Goal: Check status: Check status

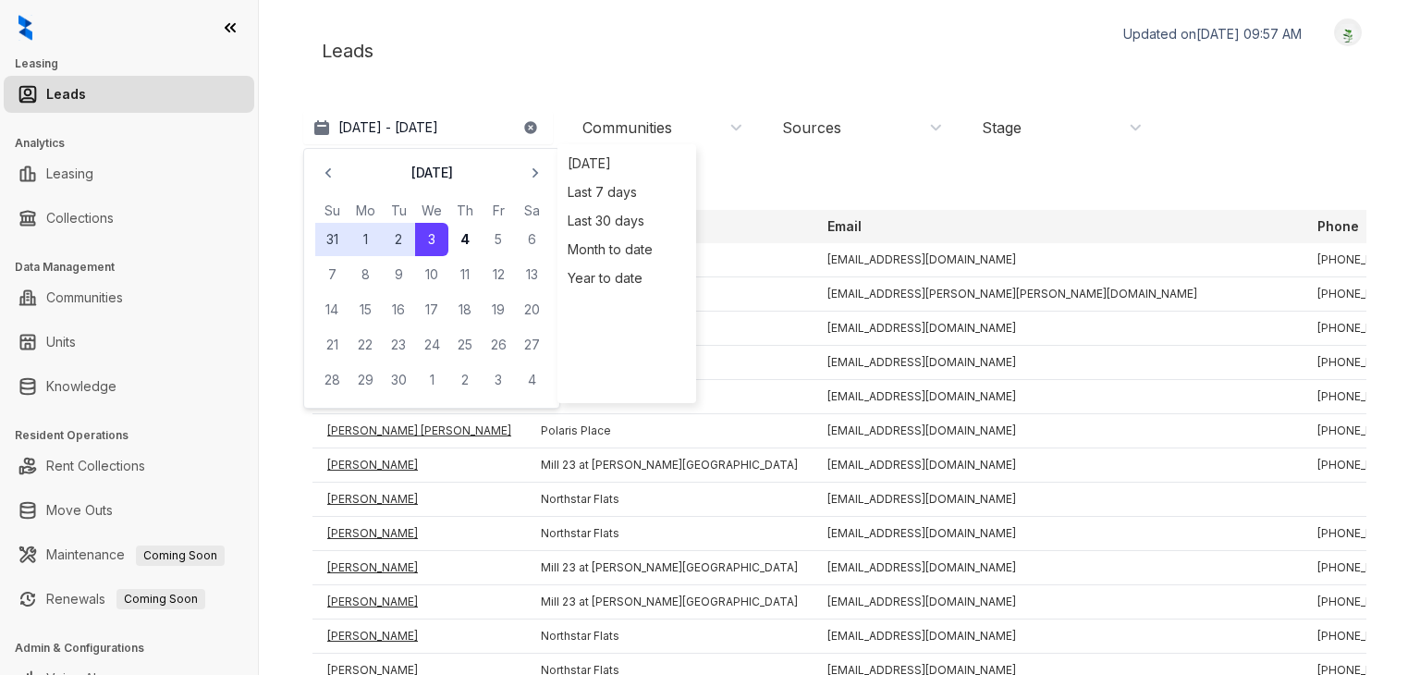
click at [346, 175] on div "[DATE]" at bounding box center [431, 173] width 233 height 26
click at [335, 172] on icon "button" at bounding box center [328, 173] width 18 height 18
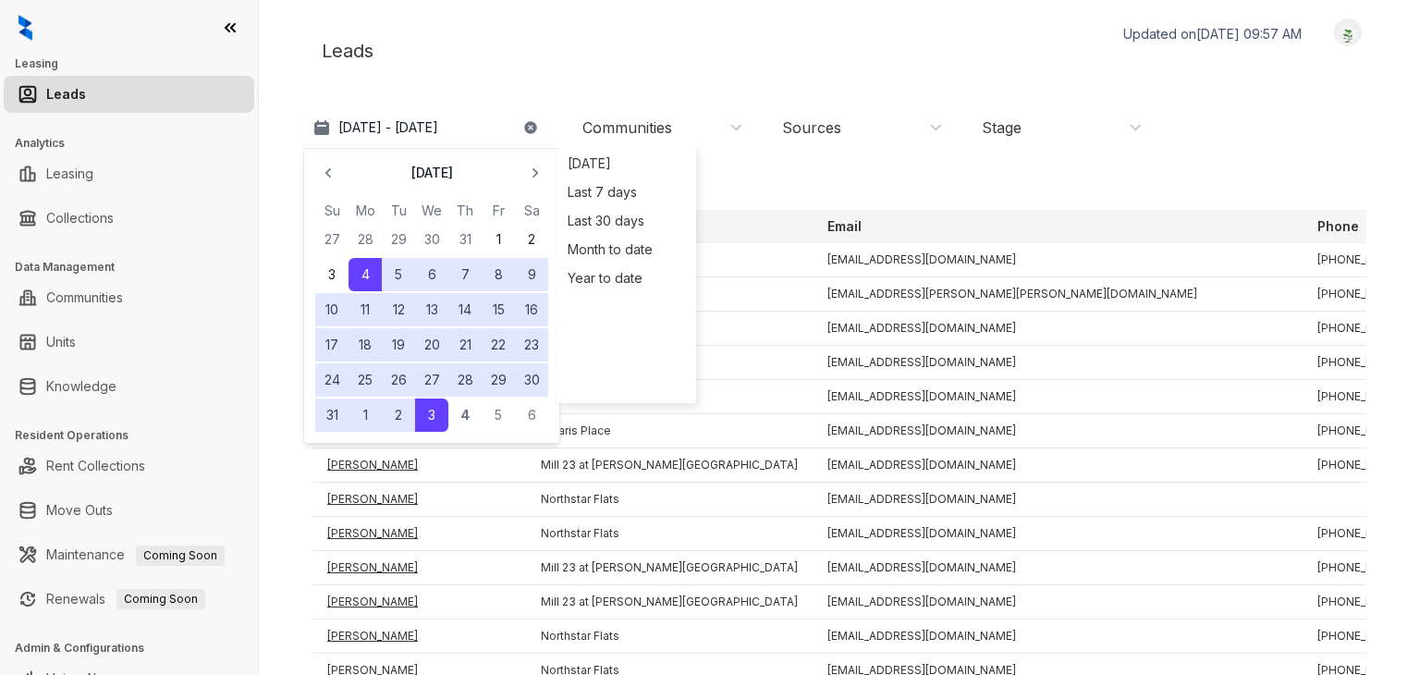
click at [470, 374] on button "28" at bounding box center [464, 379] width 33 height 33
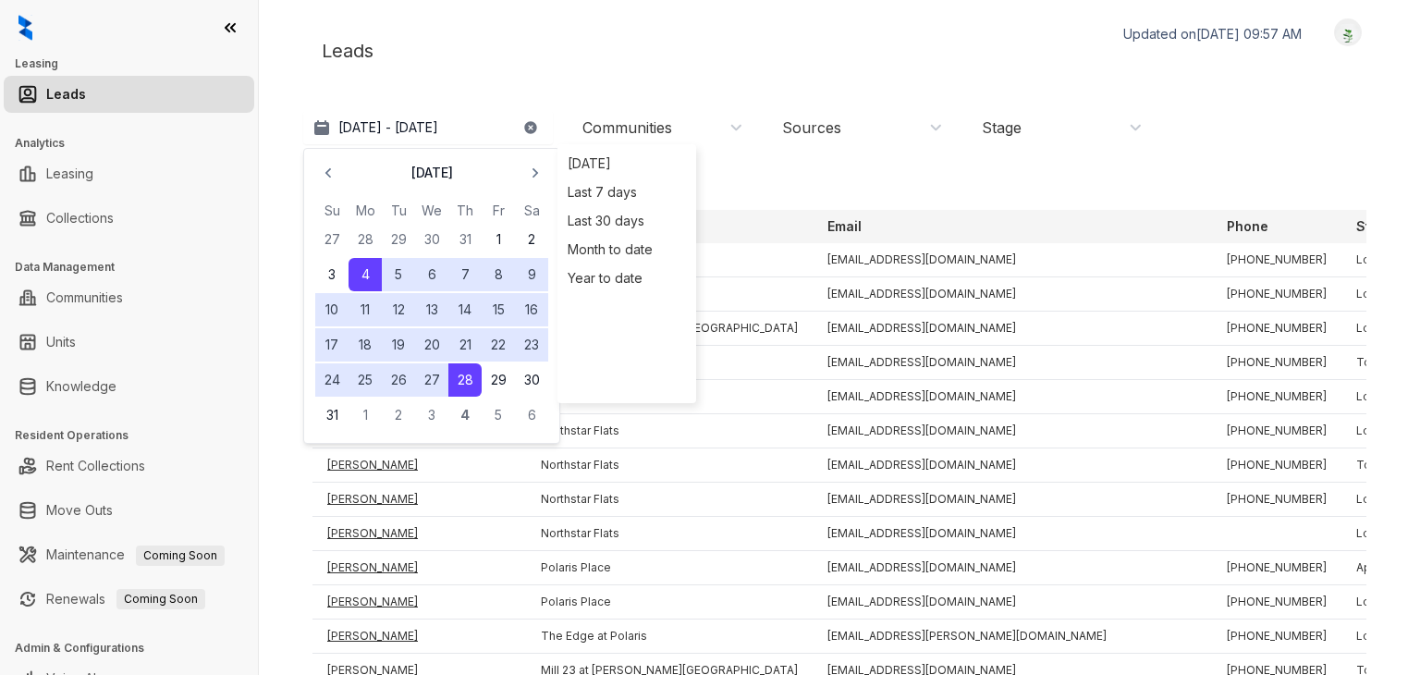
drag, startPoint x: 375, startPoint y: 287, endPoint x: 455, endPoint y: 343, distance: 97.5
click at [455, 343] on tbody "27 28 29 30 31 1 2 3 4 5 6 7 8 9 10 11 12 13 14 15 16 17 18 19 20 21 22 23 24 2…" at bounding box center [431, 326] width 233 height 211
click at [515, 342] on button "23" at bounding box center [531, 344] width 33 height 33
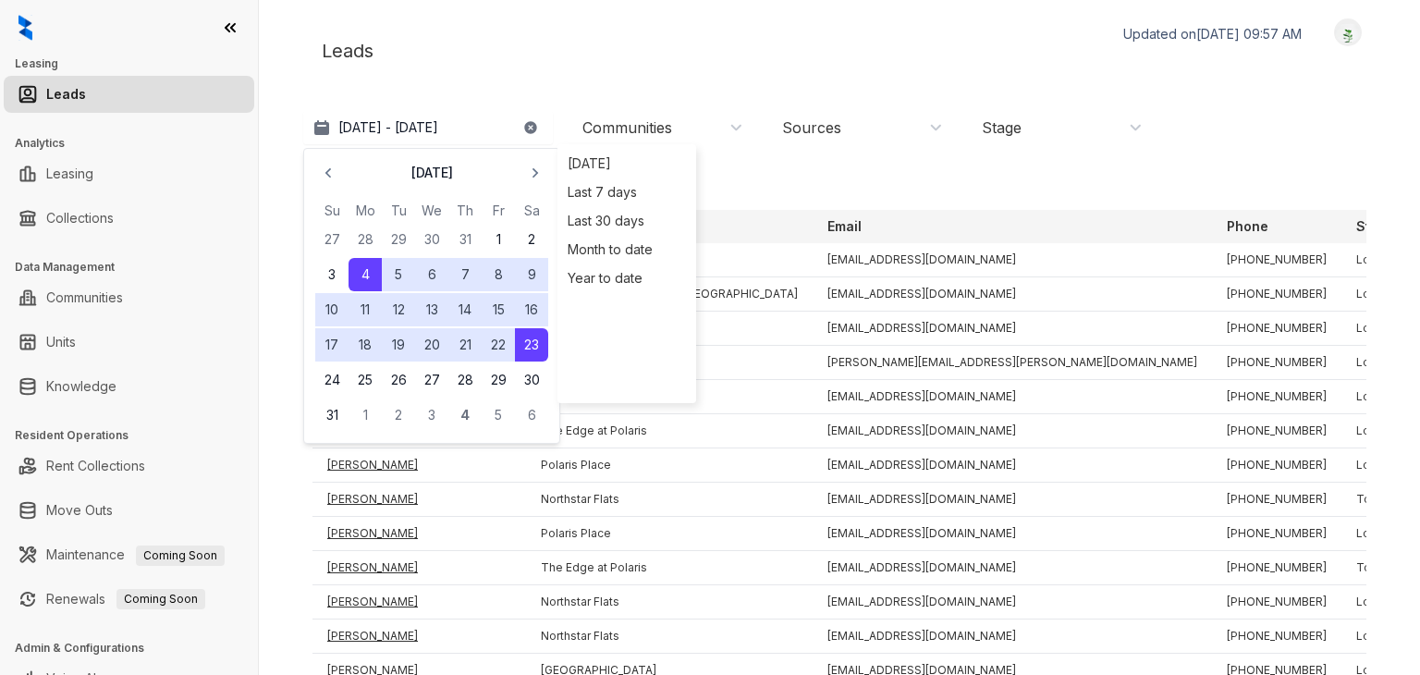
click at [466, 75] on div "Leads Updated on [DATE] 09:57 AM Logout" at bounding box center [839, 50] width 1073 height 65
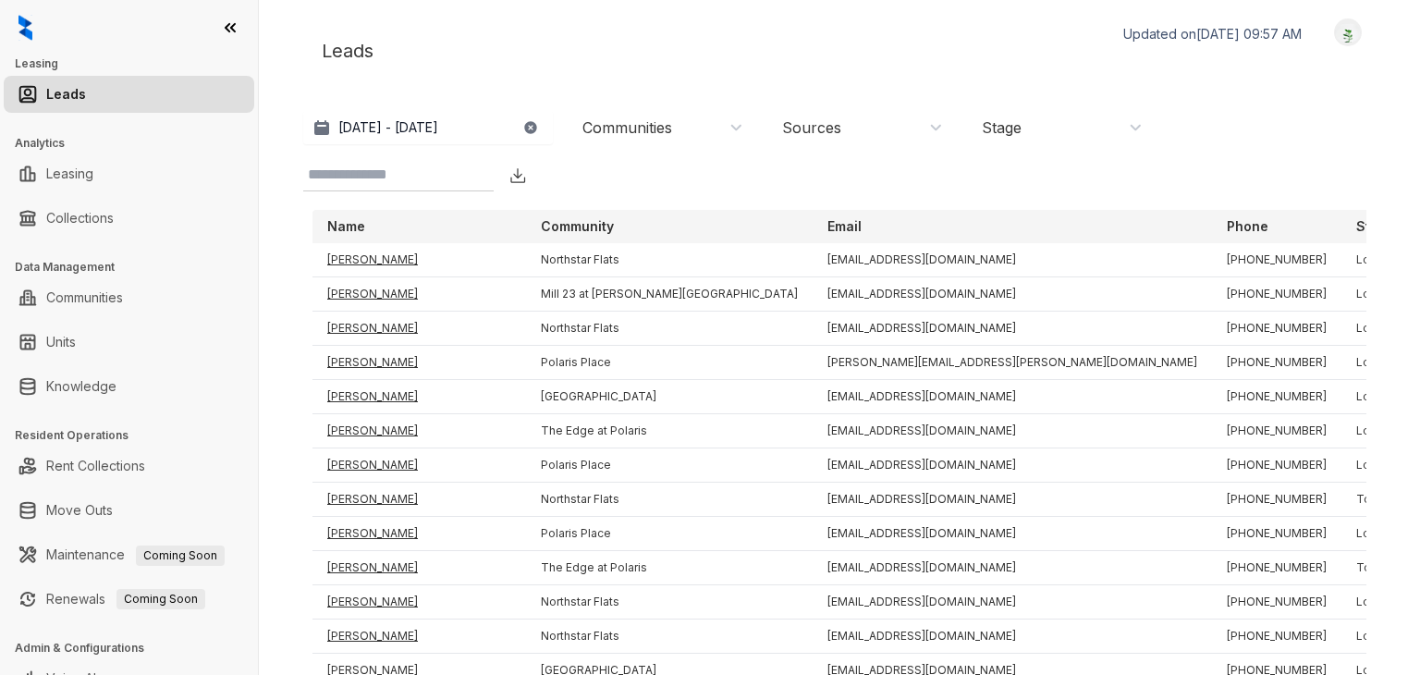
click at [529, 130] on icon "button" at bounding box center [530, 127] width 12 height 12
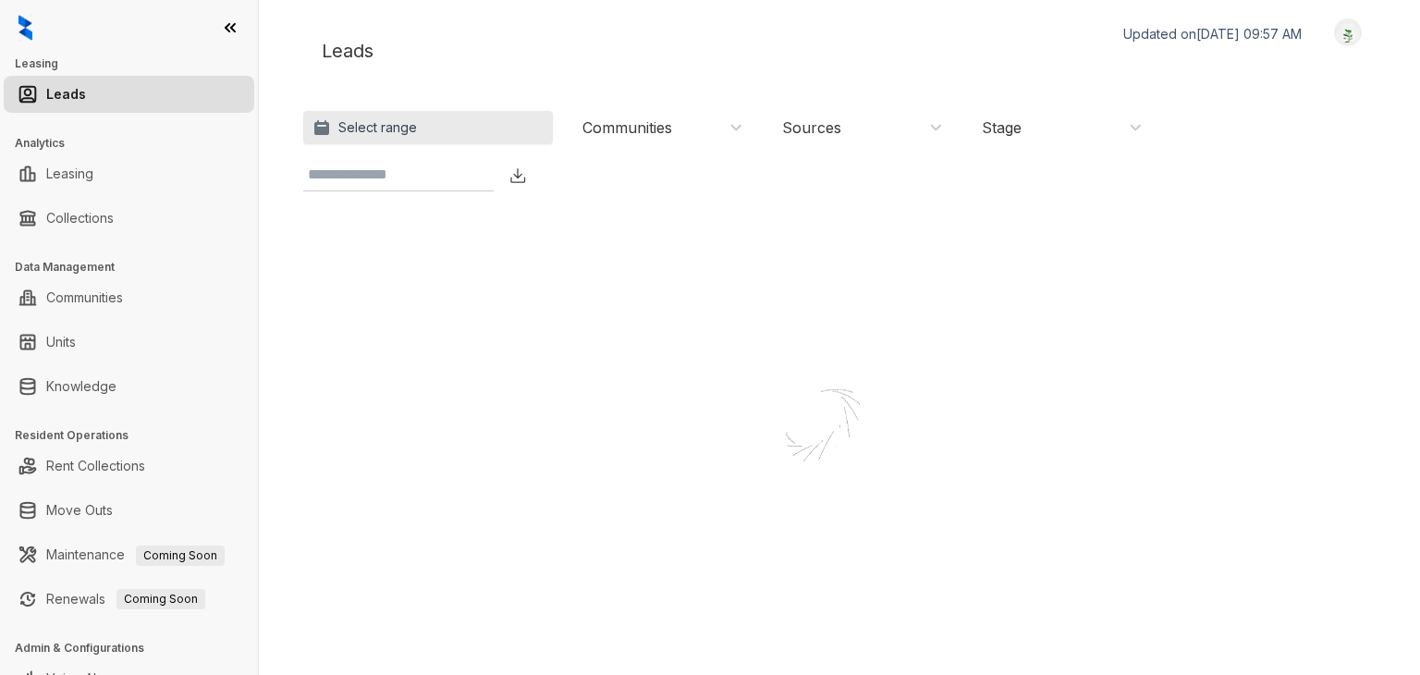
click at [373, 127] on p "Select range" at bounding box center [377, 127] width 79 height 18
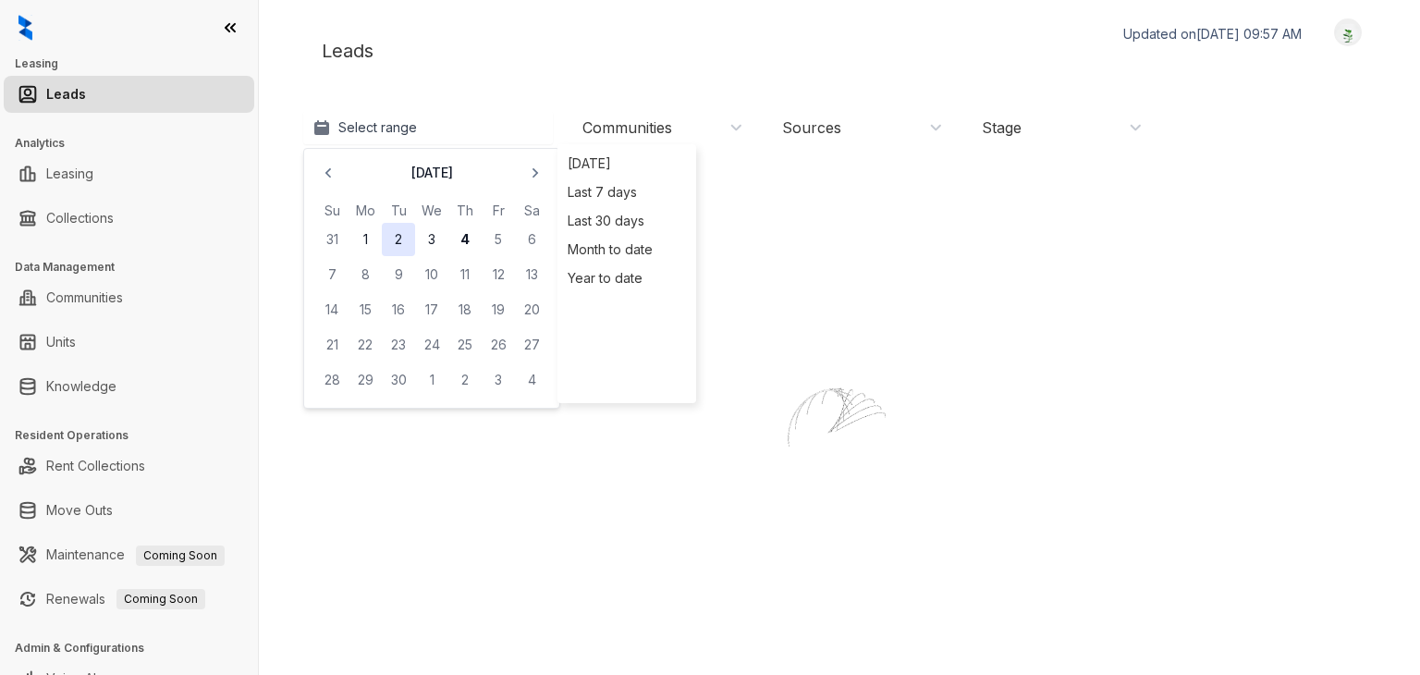
click at [396, 237] on button "2" at bounding box center [398, 239] width 33 height 33
click at [426, 237] on button "3" at bounding box center [431, 239] width 33 height 33
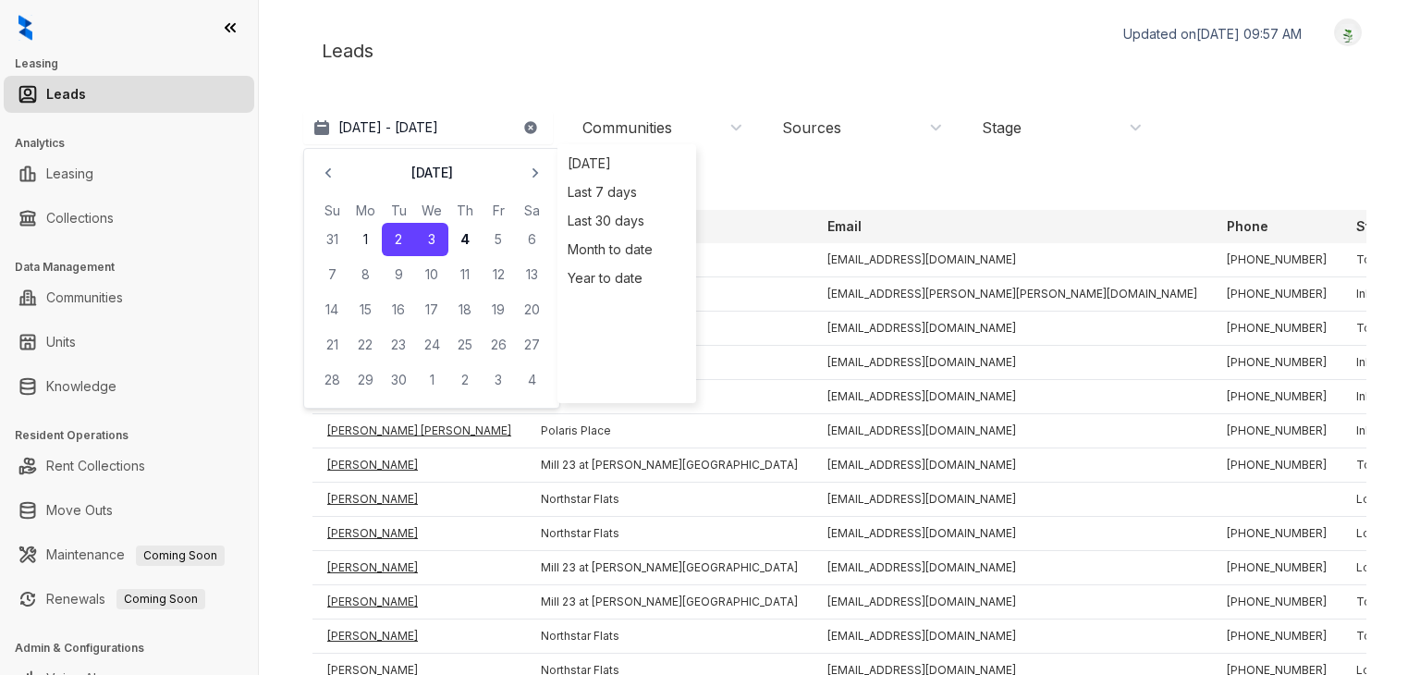
click at [614, 45] on div "Leads Updated on [DATE] 09:57 AM Logout" at bounding box center [839, 50] width 1073 height 65
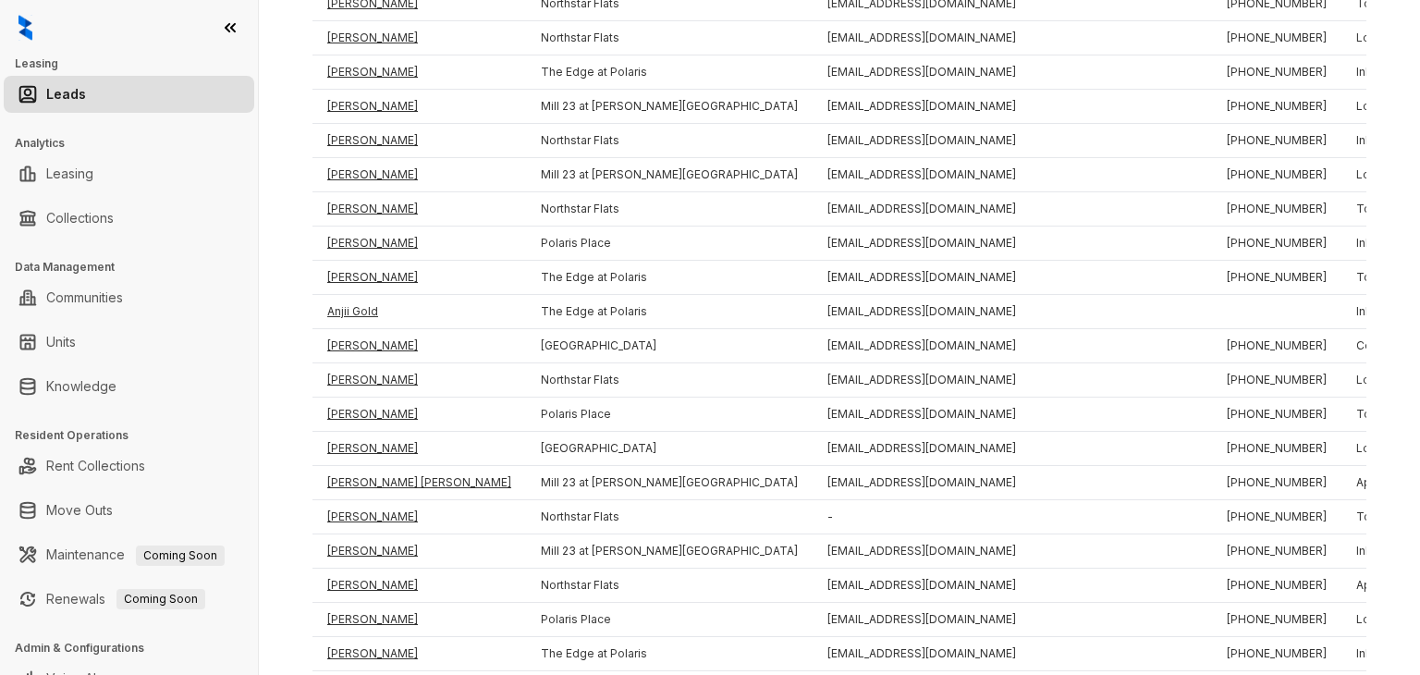
scroll to position [714, 0]
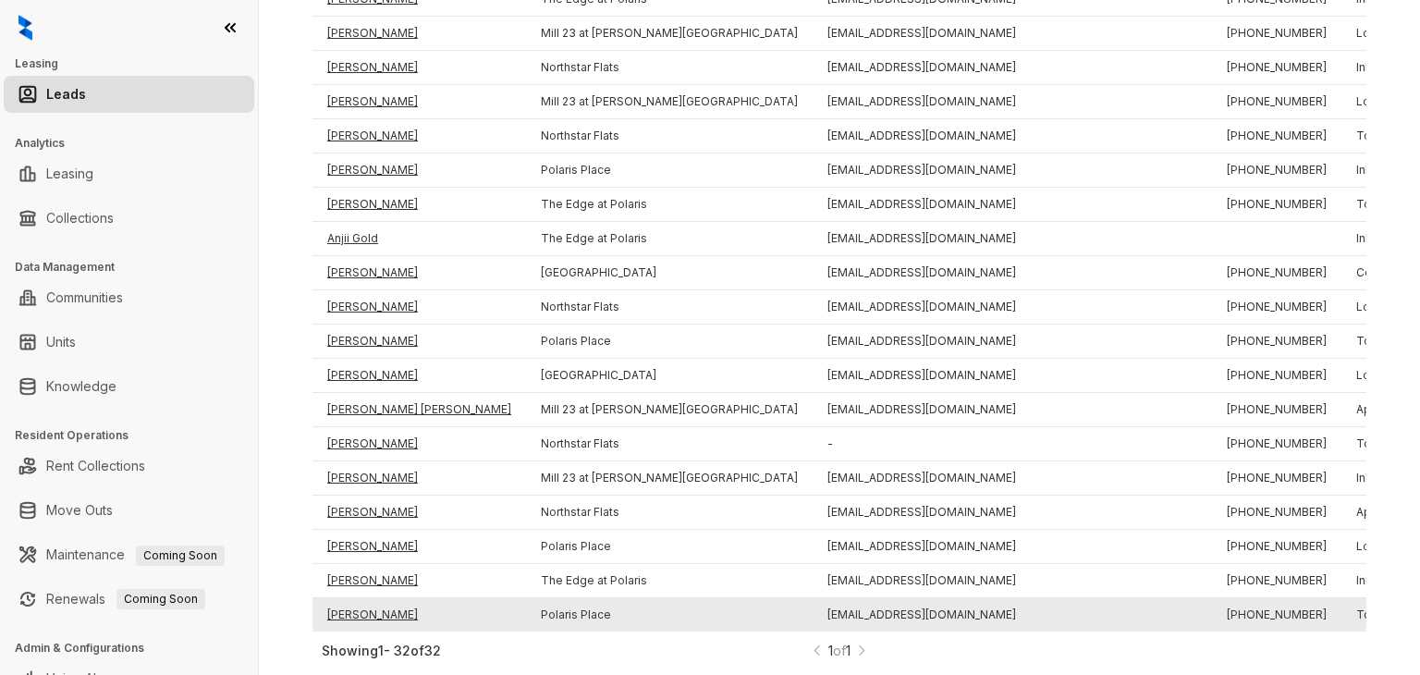
click at [387, 598] on td "[PERSON_NAME]" at bounding box center [420, 615] width 214 height 34
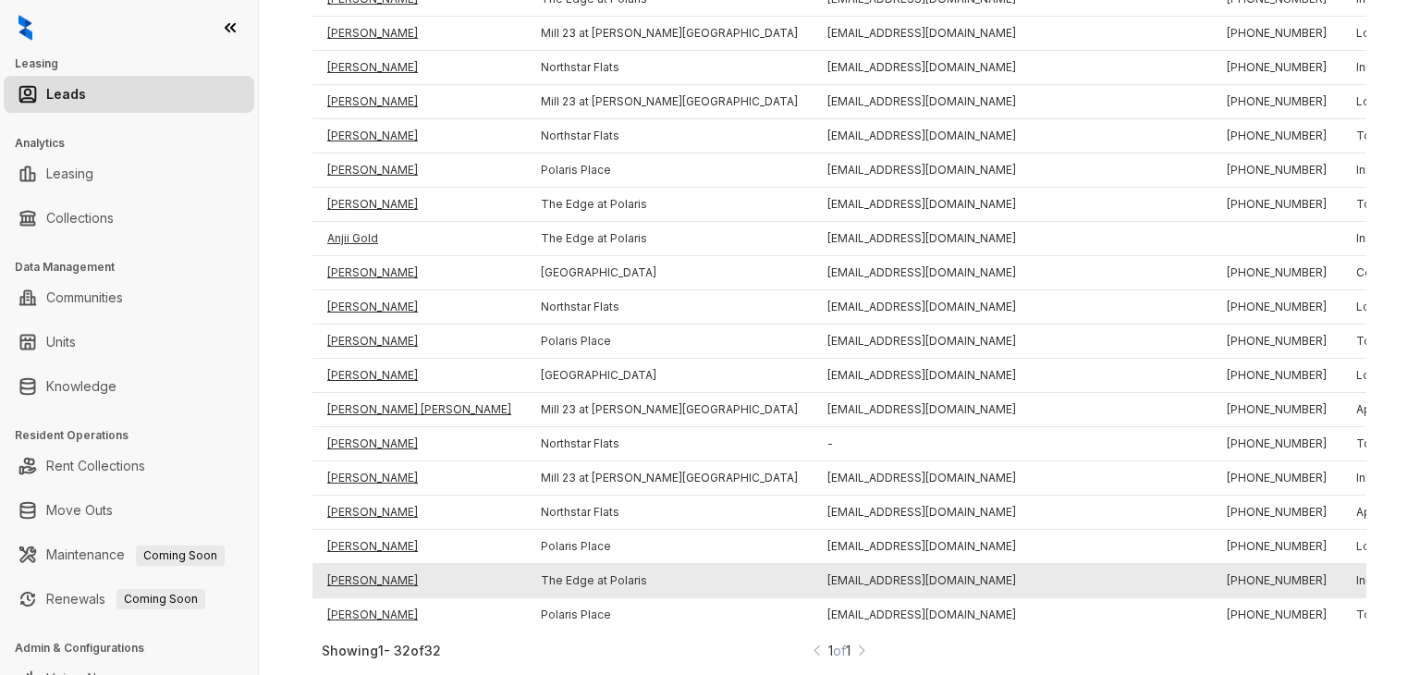
click at [370, 570] on td "[PERSON_NAME]" at bounding box center [420, 581] width 214 height 34
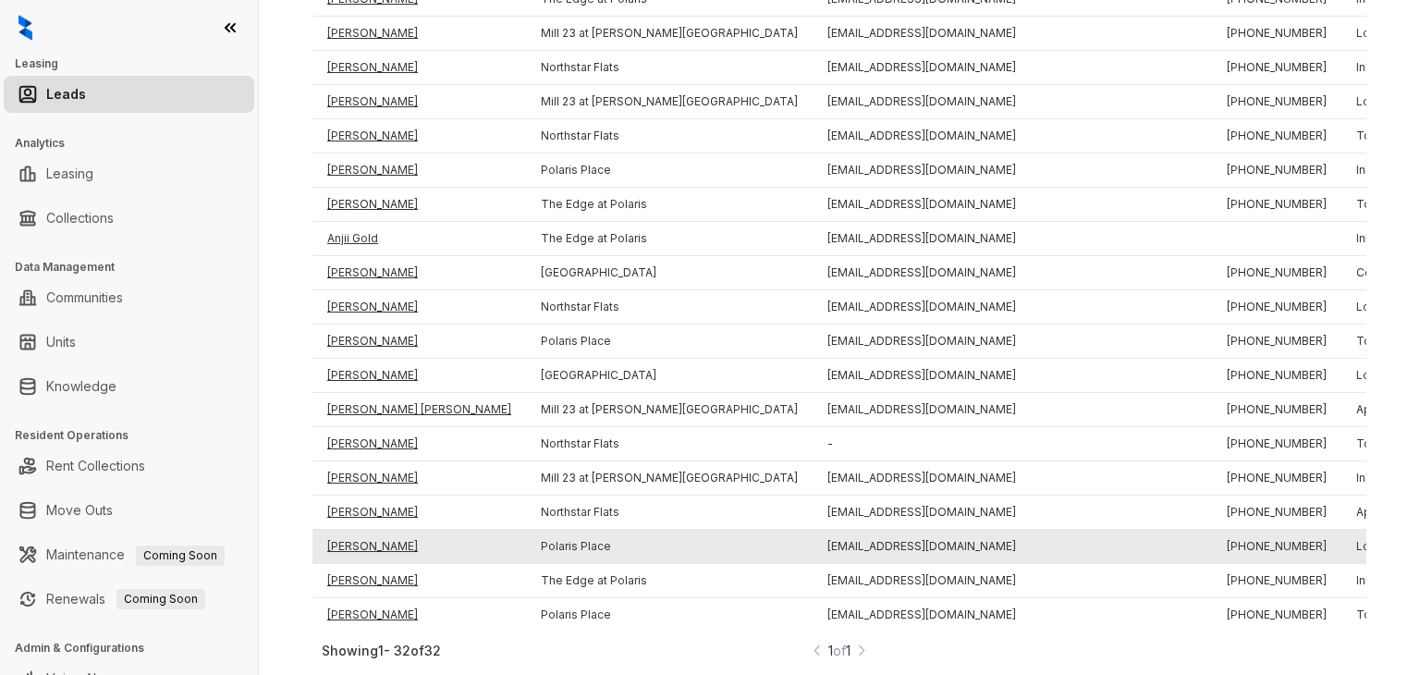
click at [365, 533] on td "[PERSON_NAME]" at bounding box center [420, 547] width 214 height 34
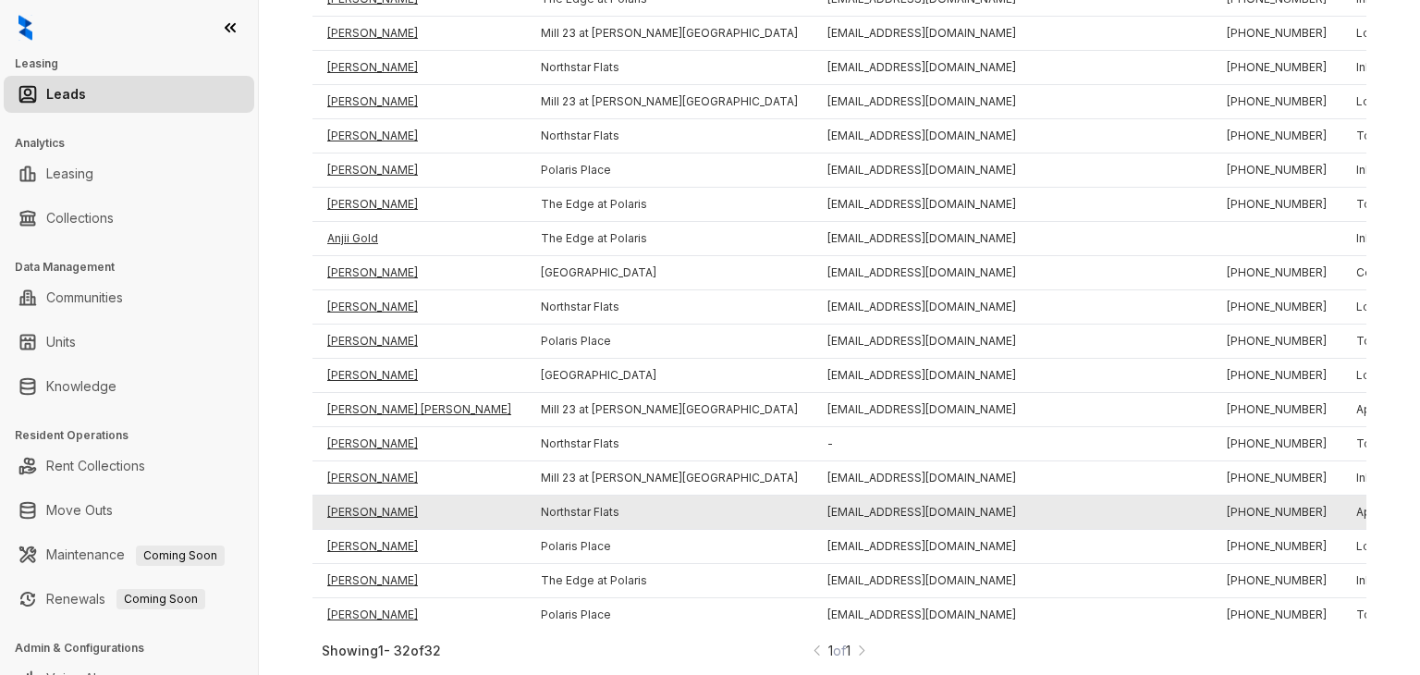
click at [364, 508] on td "[PERSON_NAME]" at bounding box center [420, 513] width 214 height 34
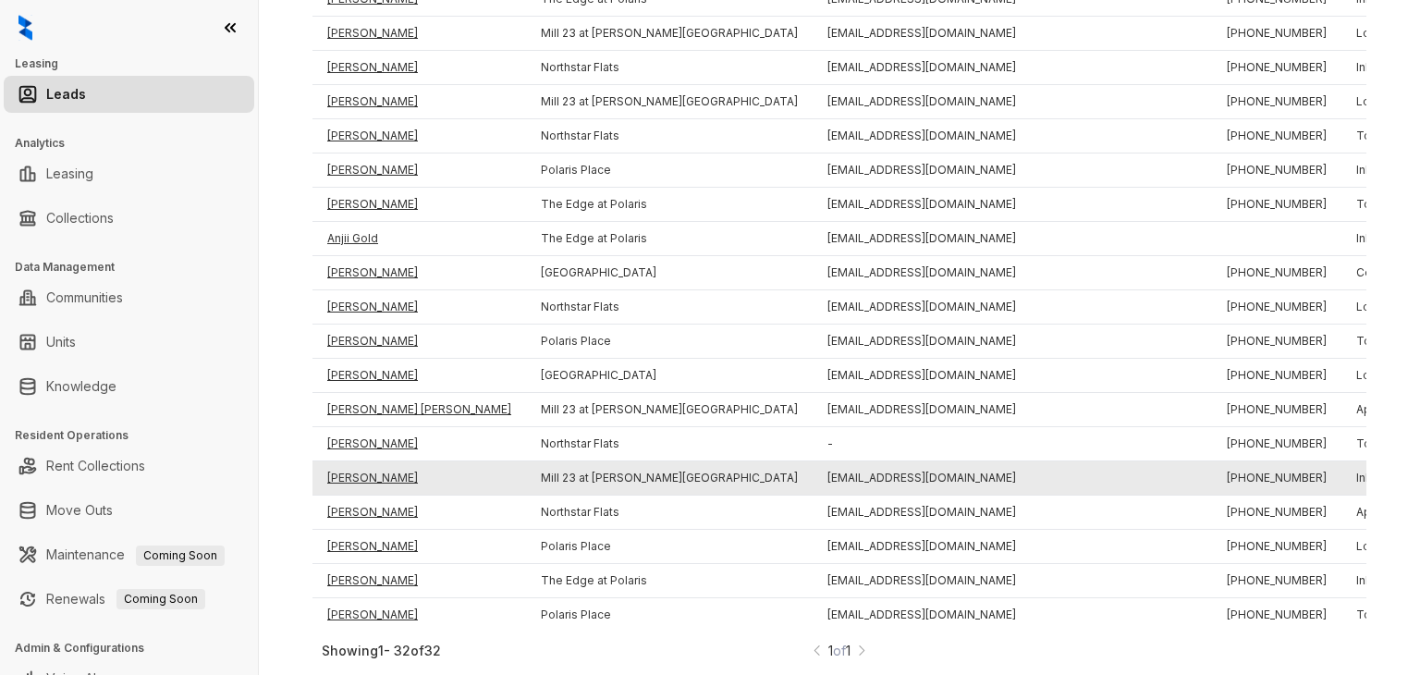
click at [361, 471] on td "[PERSON_NAME]" at bounding box center [420, 478] width 214 height 34
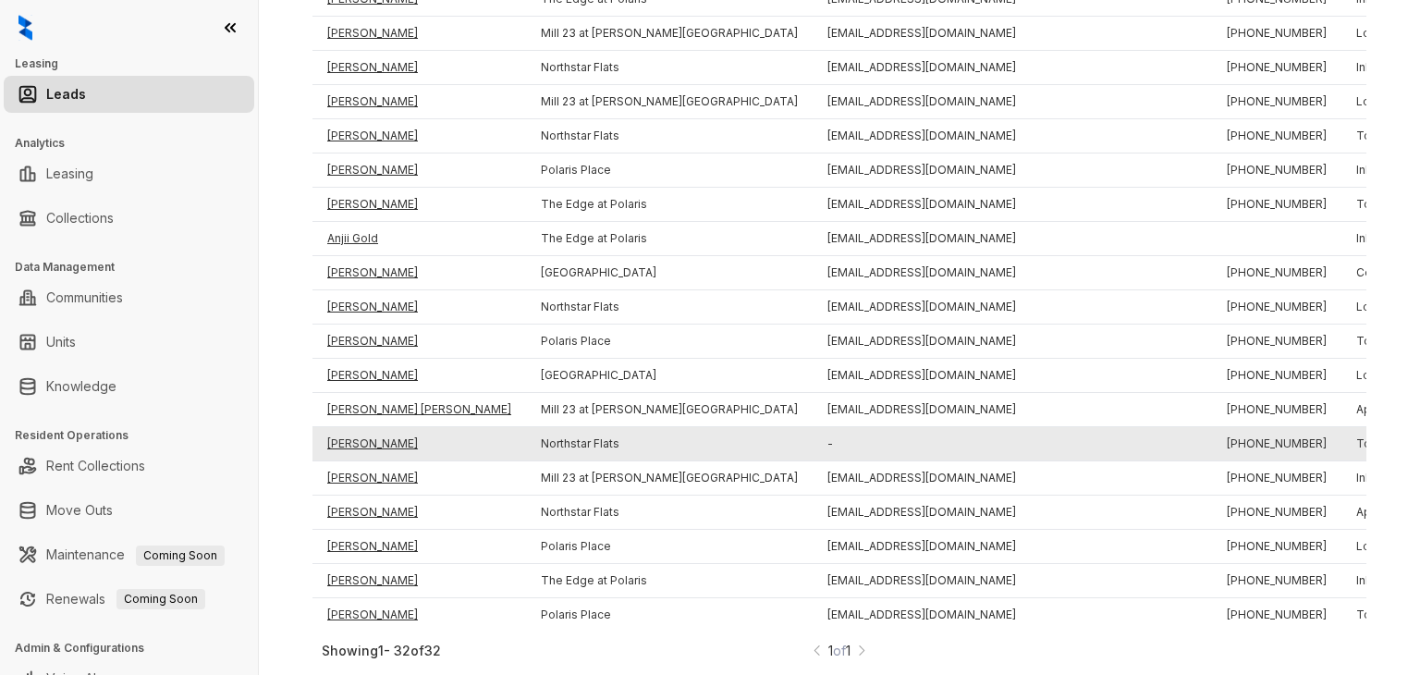
click at [361, 427] on td "[PERSON_NAME]" at bounding box center [420, 444] width 214 height 34
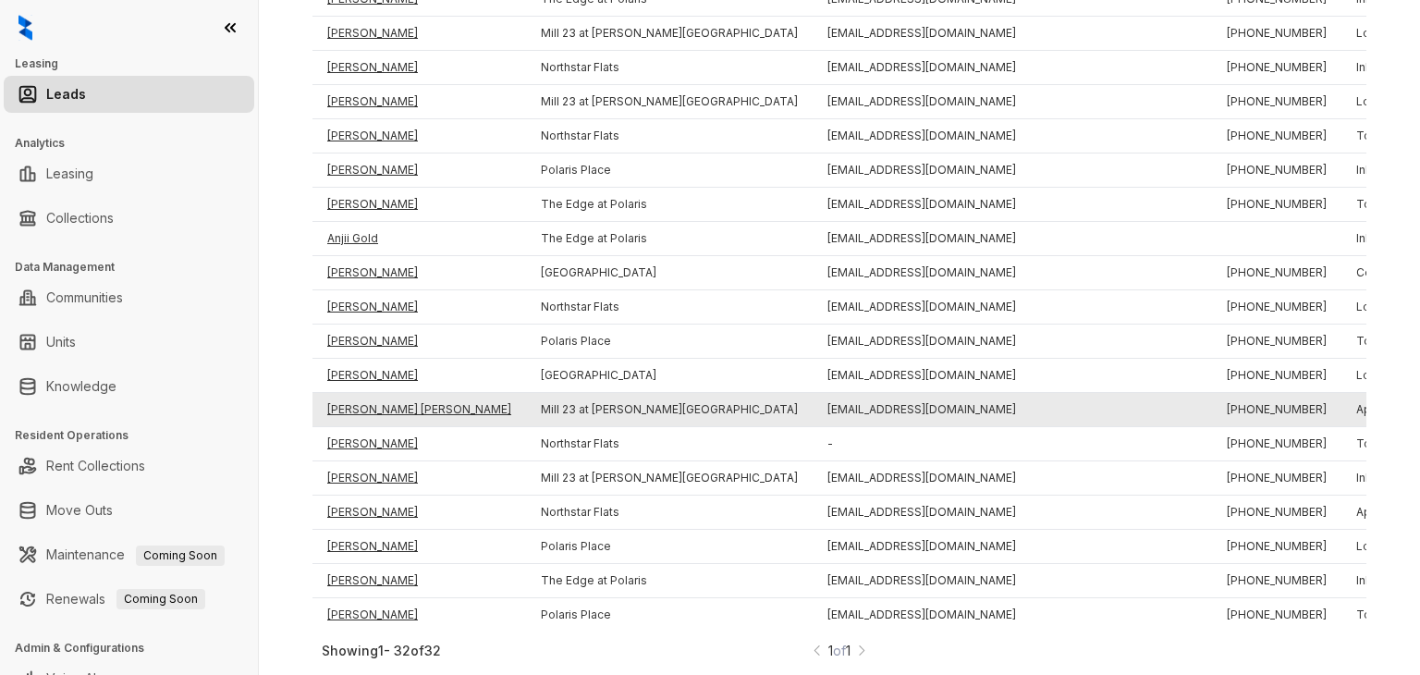
click at [361, 394] on td "[PERSON_NAME] [PERSON_NAME]" at bounding box center [420, 410] width 214 height 34
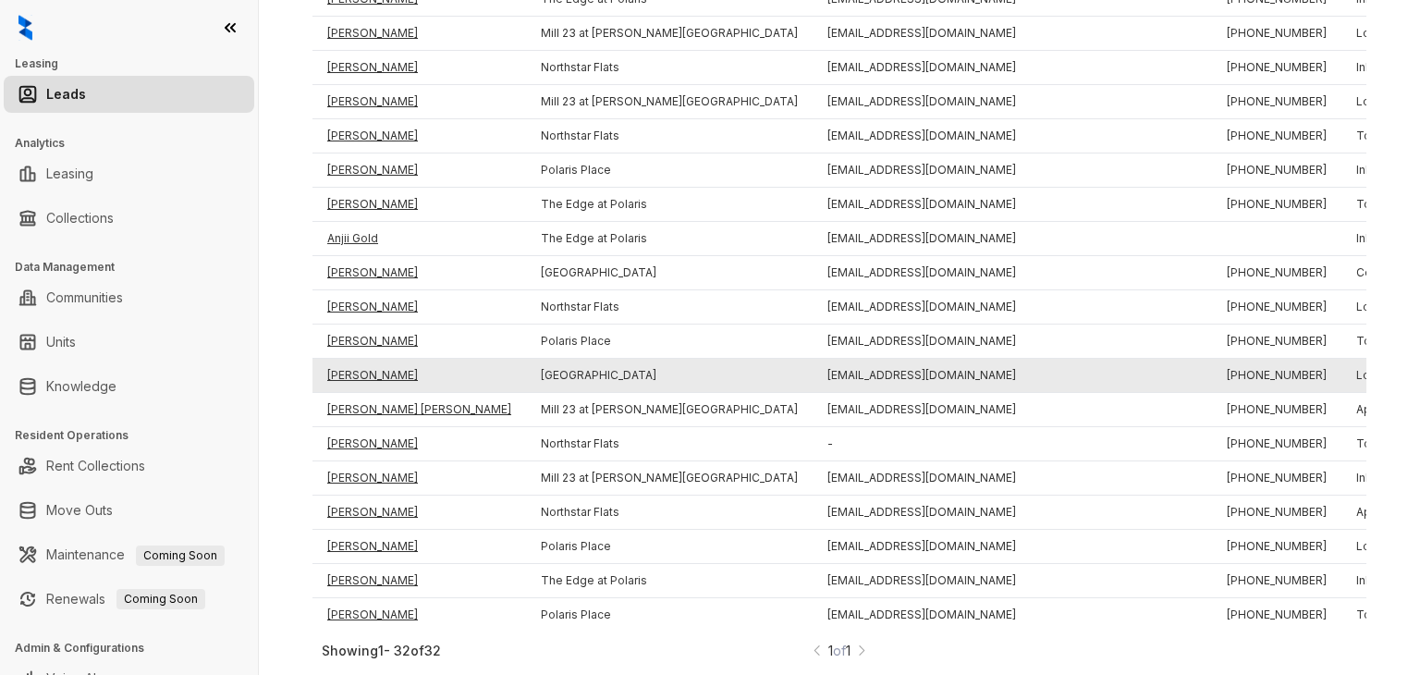
click at [358, 374] on td "[PERSON_NAME]" at bounding box center [420, 376] width 214 height 34
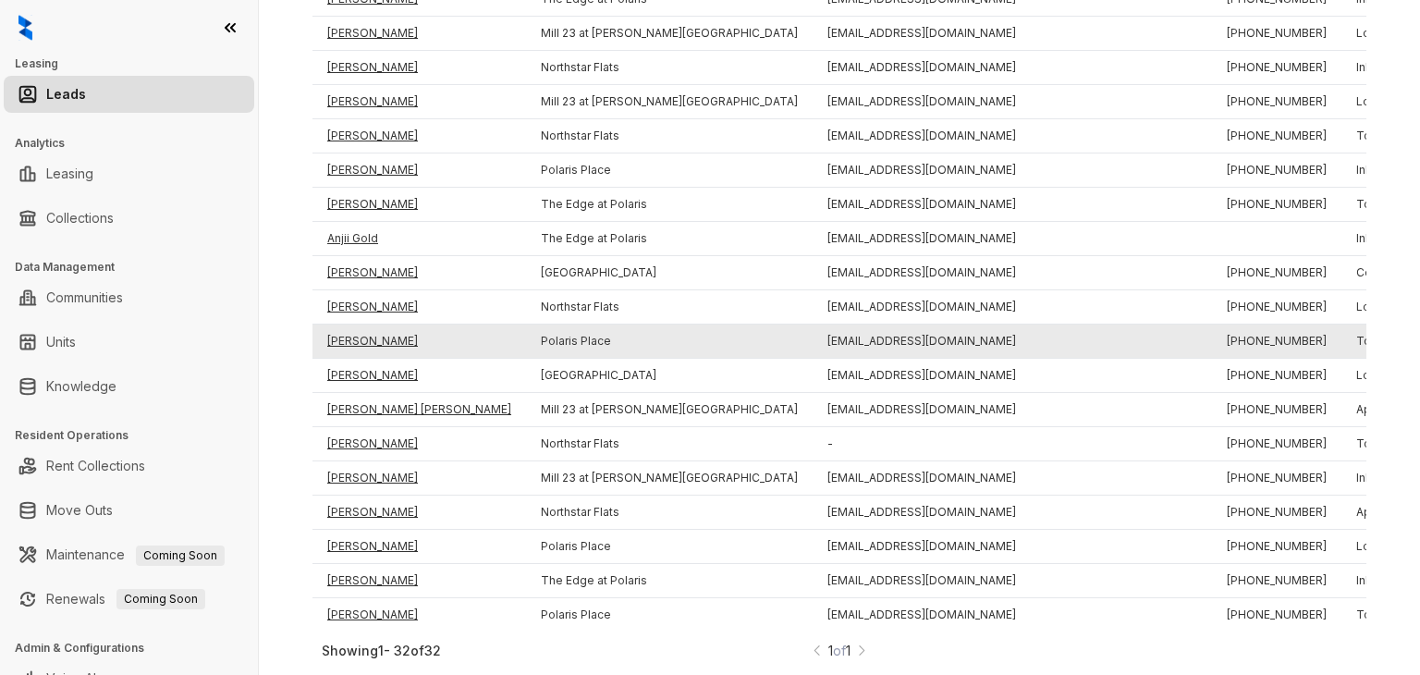
click at [351, 330] on td "[PERSON_NAME]" at bounding box center [420, 342] width 214 height 34
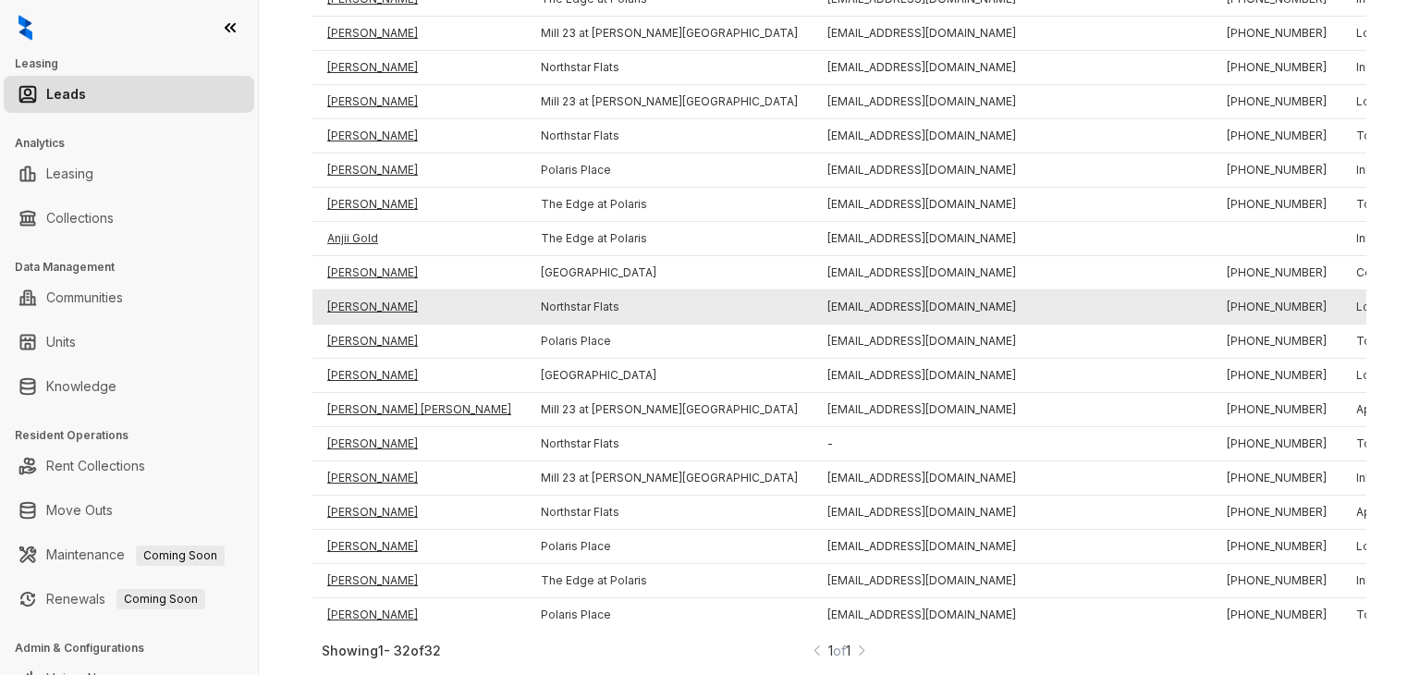
click at [348, 290] on td "[PERSON_NAME]" at bounding box center [420, 307] width 214 height 34
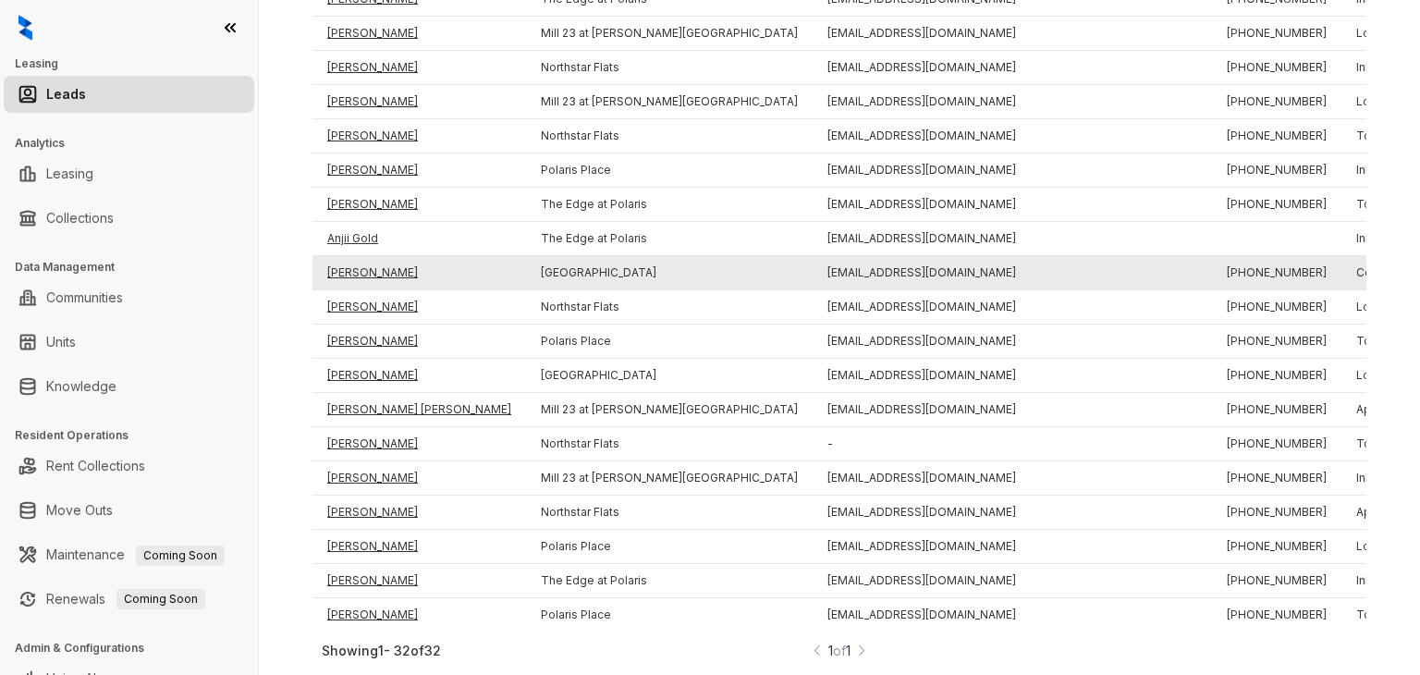
click at [349, 261] on td "[PERSON_NAME]" at bounding box center [420, 273] width 214 height 34
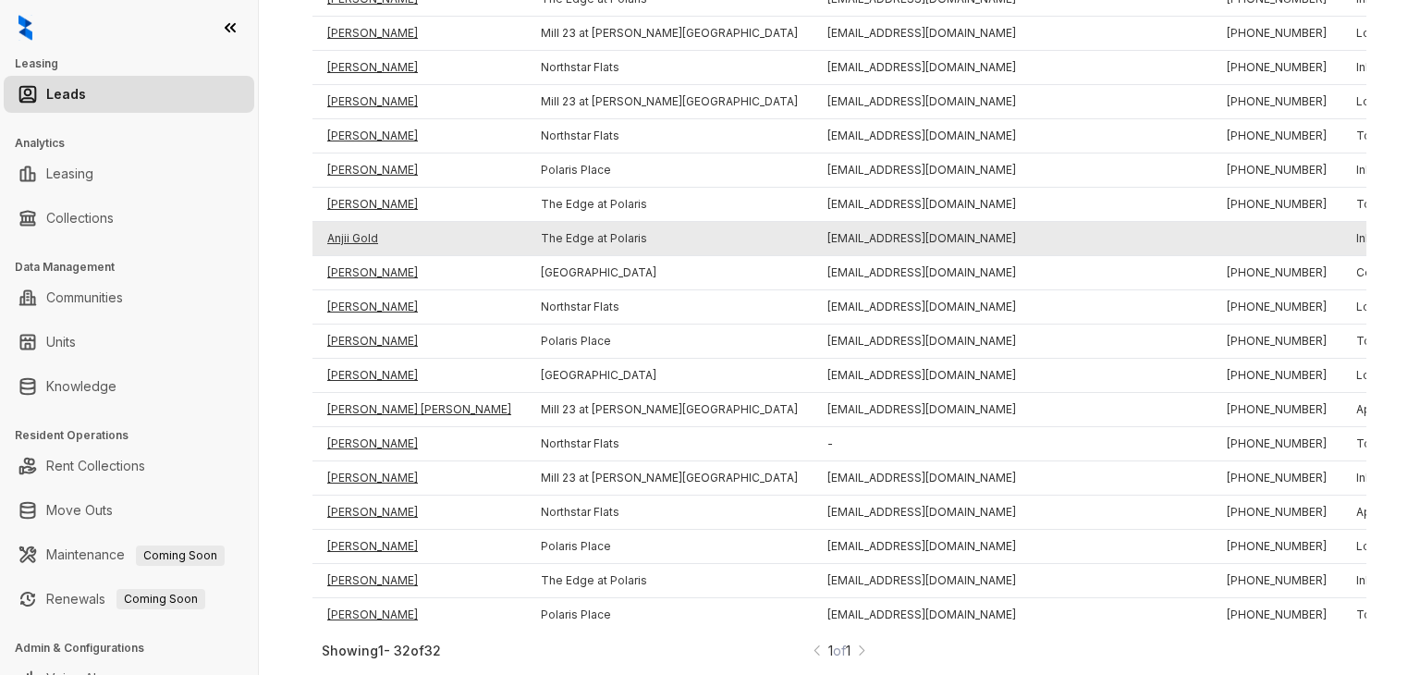
click at [349, 227] on td "Anjii Gold" at bounding box center [420, 239] width 214 height 34
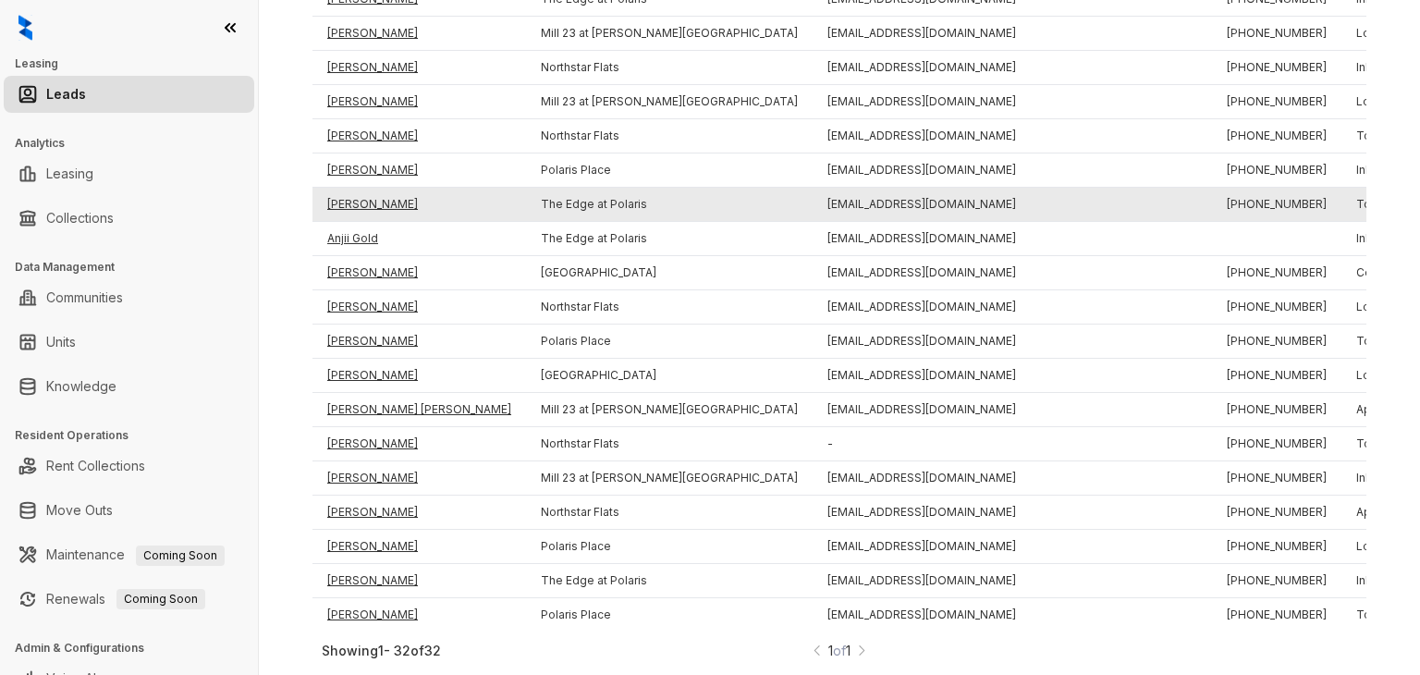
click at [351, 193] on td "[PERSON_NAME]" at bounding box center [420, 205] width 214 height 34
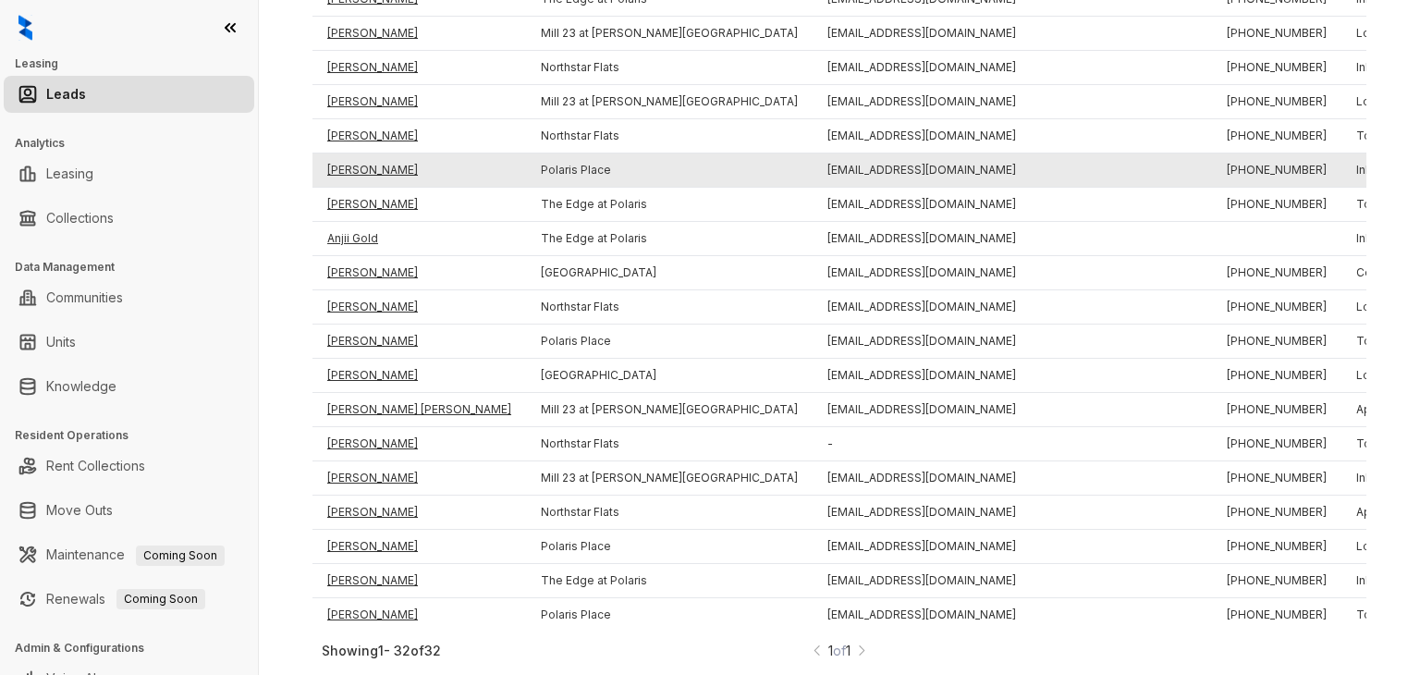
click at [355, 164] on td "[PERSON_NAME]" at bounding box center [420, 170] width 214 height 34
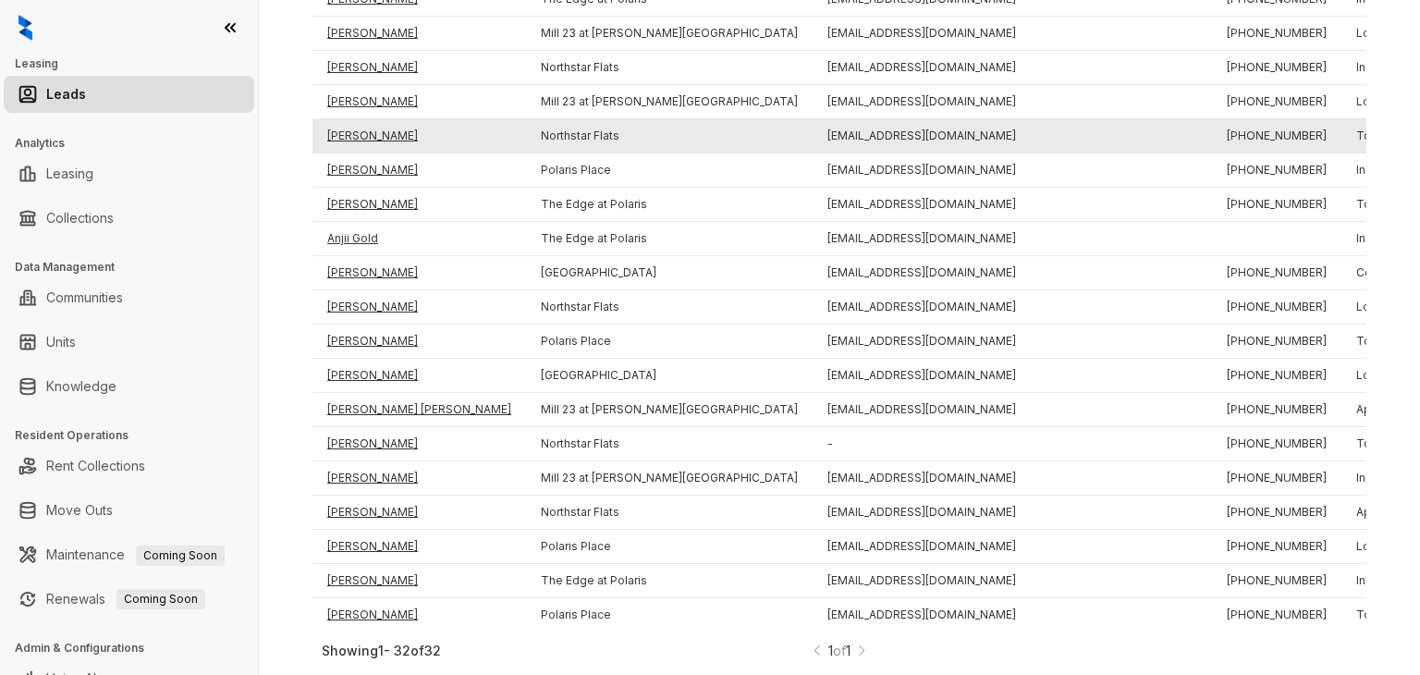
click at [360, 131] on td "[PERSON_NAME]" at bounding box center [420, 136] width 214 height 34
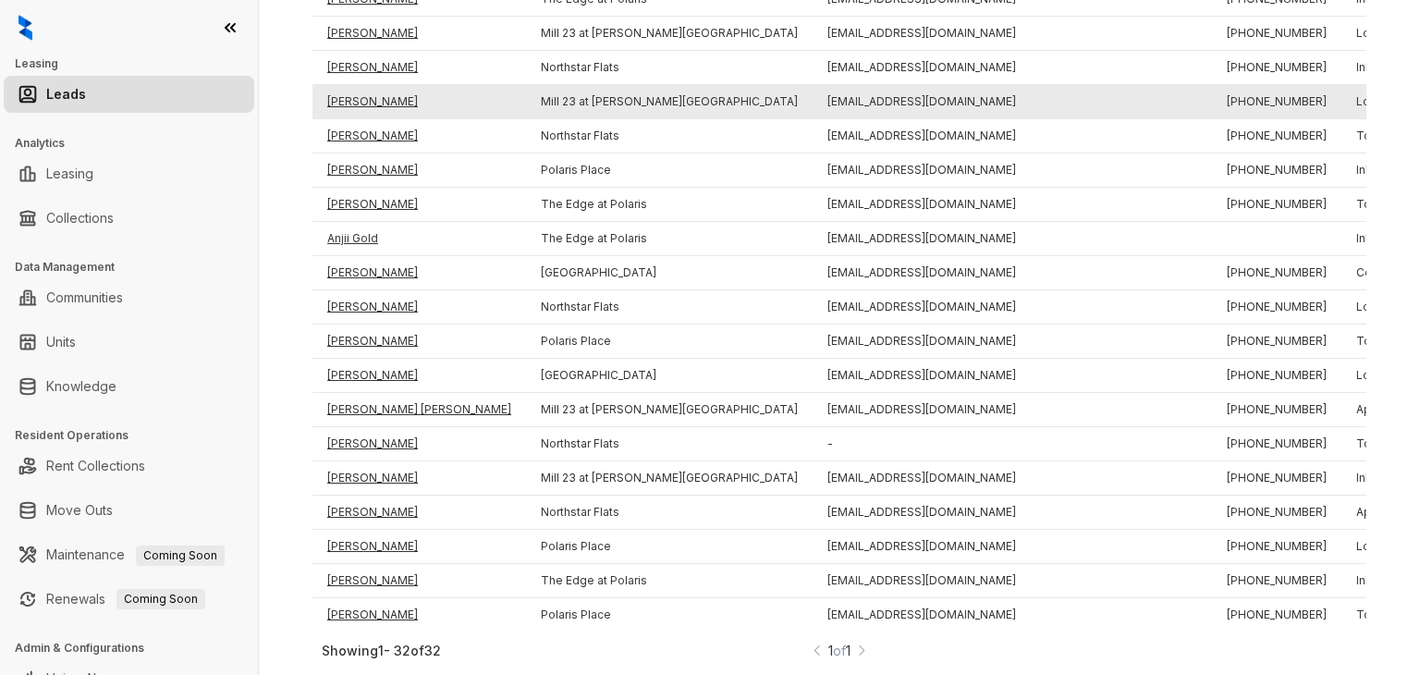
click at [360, 92] on td "[PERSON_NAME]" at bounding box center [420, 102] width 214 height 34
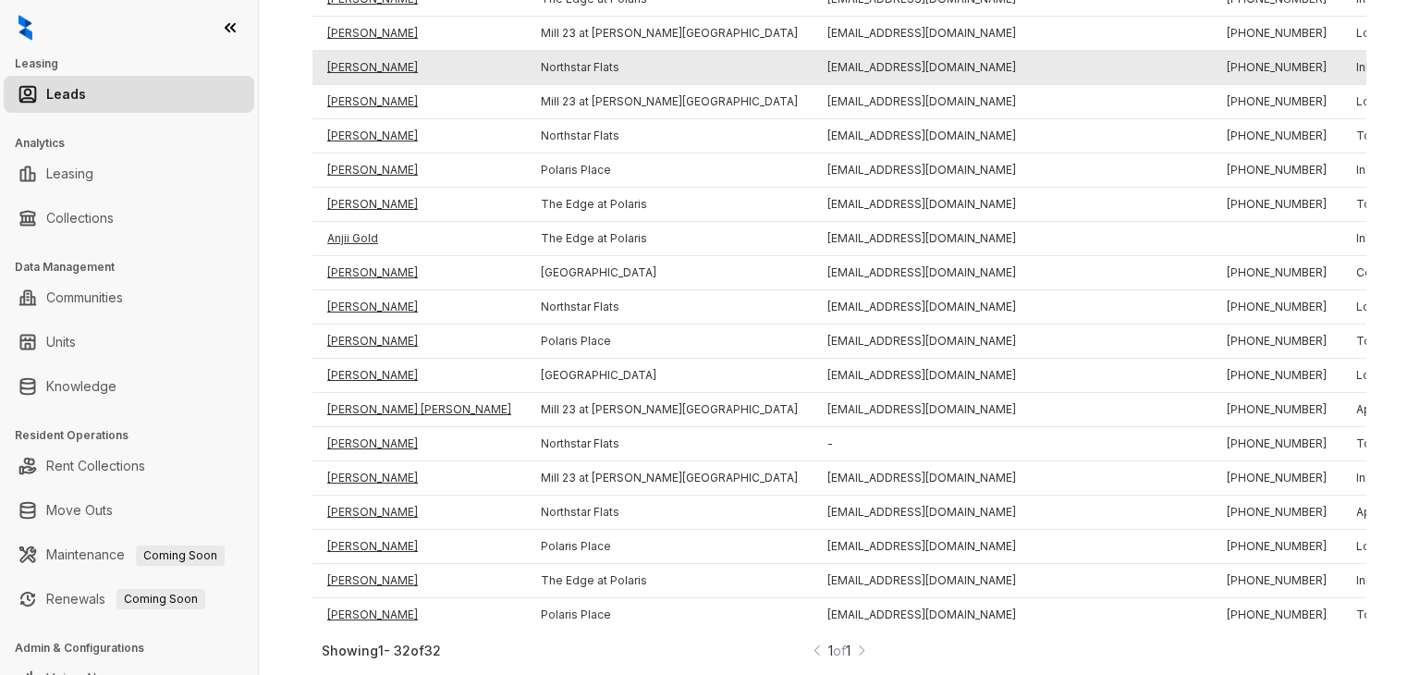
click at [355, 61] on td "[PERSON_NAME]" at bounding box center [420, 68] width 214 height 34
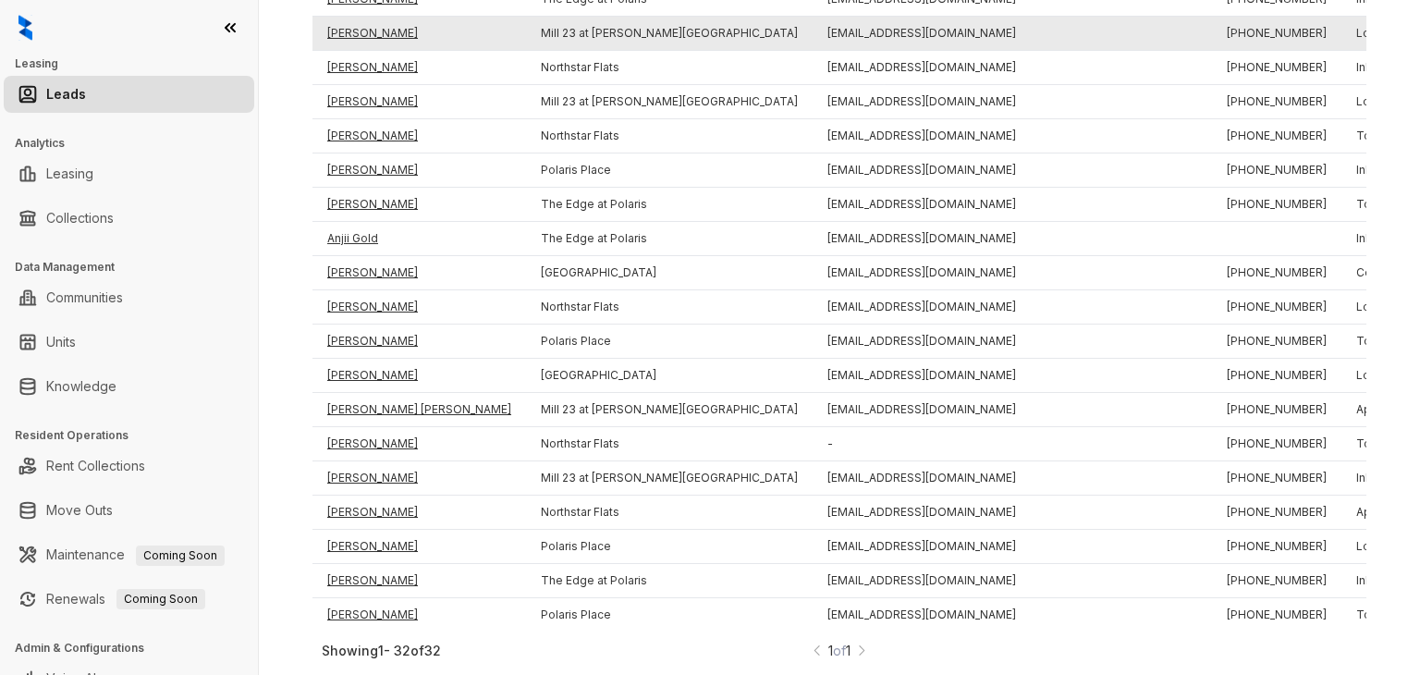
click at [357, 31] on td "[PERSON_NAME]" at bounding box center [420, 34] width 214 height 34
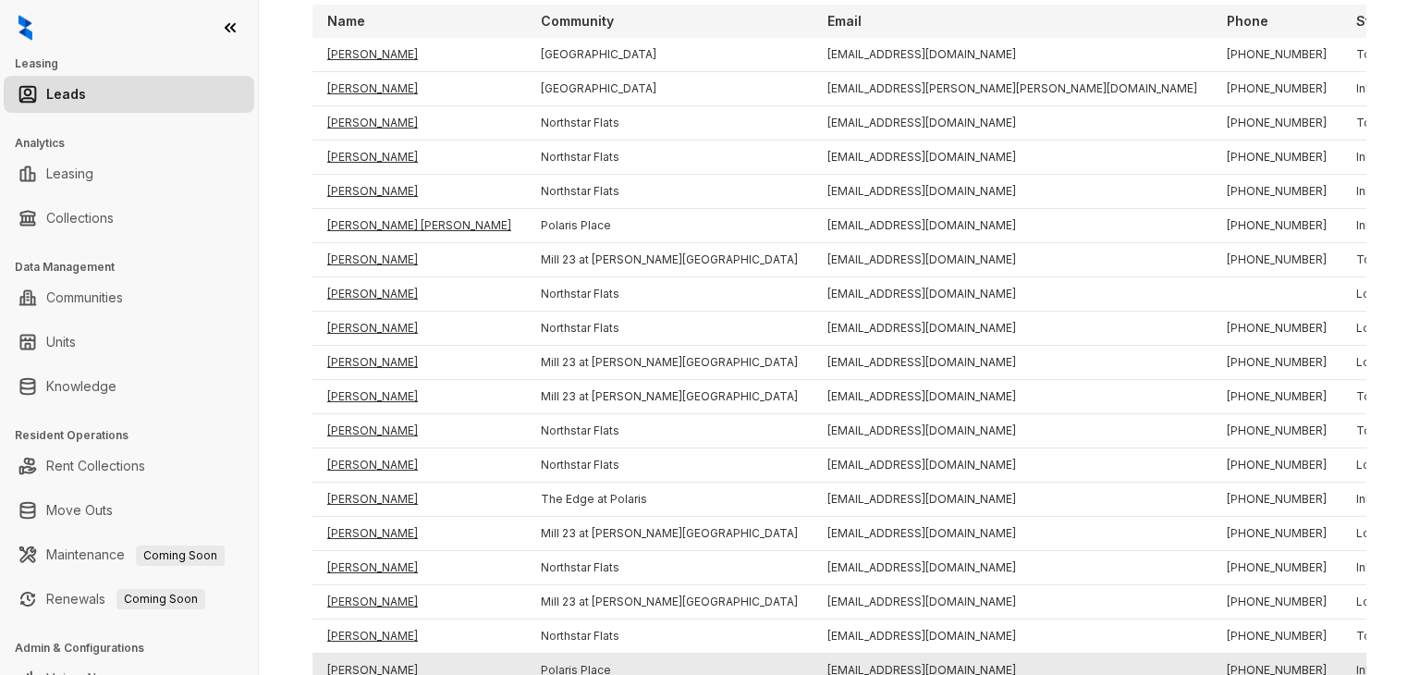
scroll to position [190, 0]
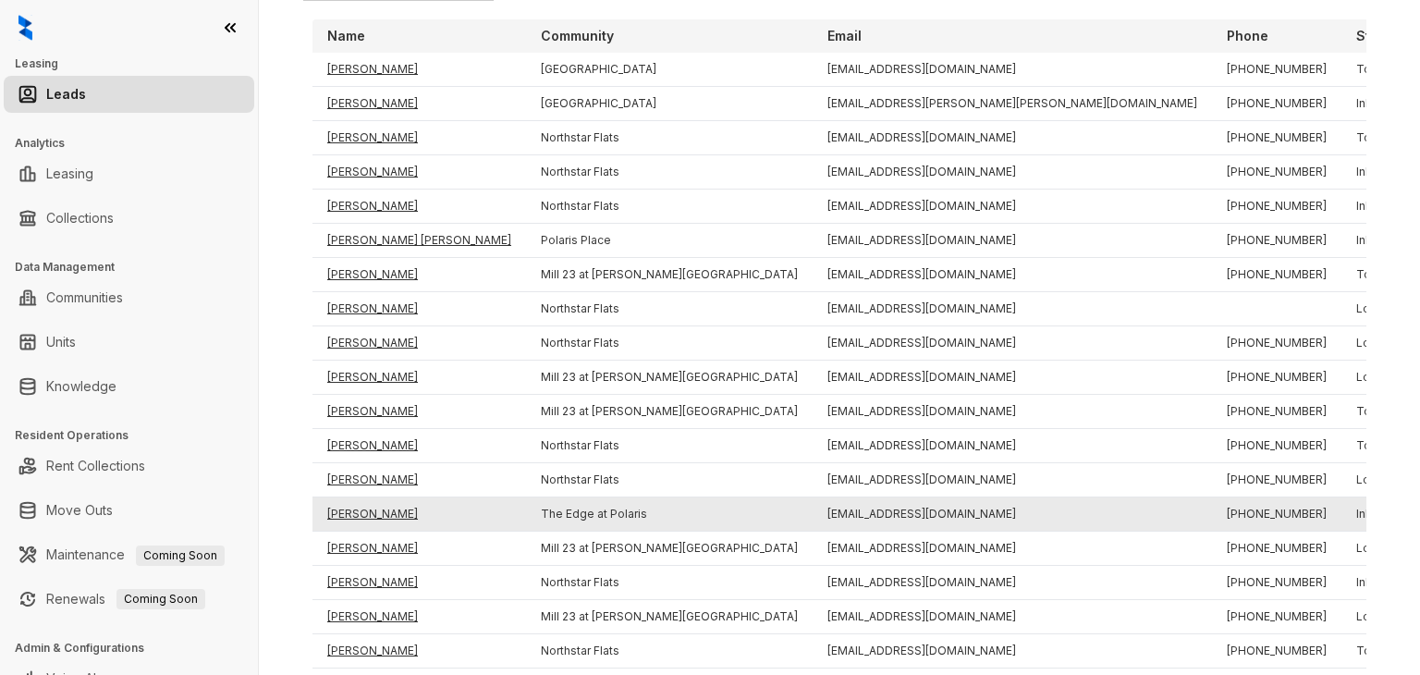
click at [409, 513] on td "[PERSON_NAME]" at bounding box center [420, 514] width 214 height 34
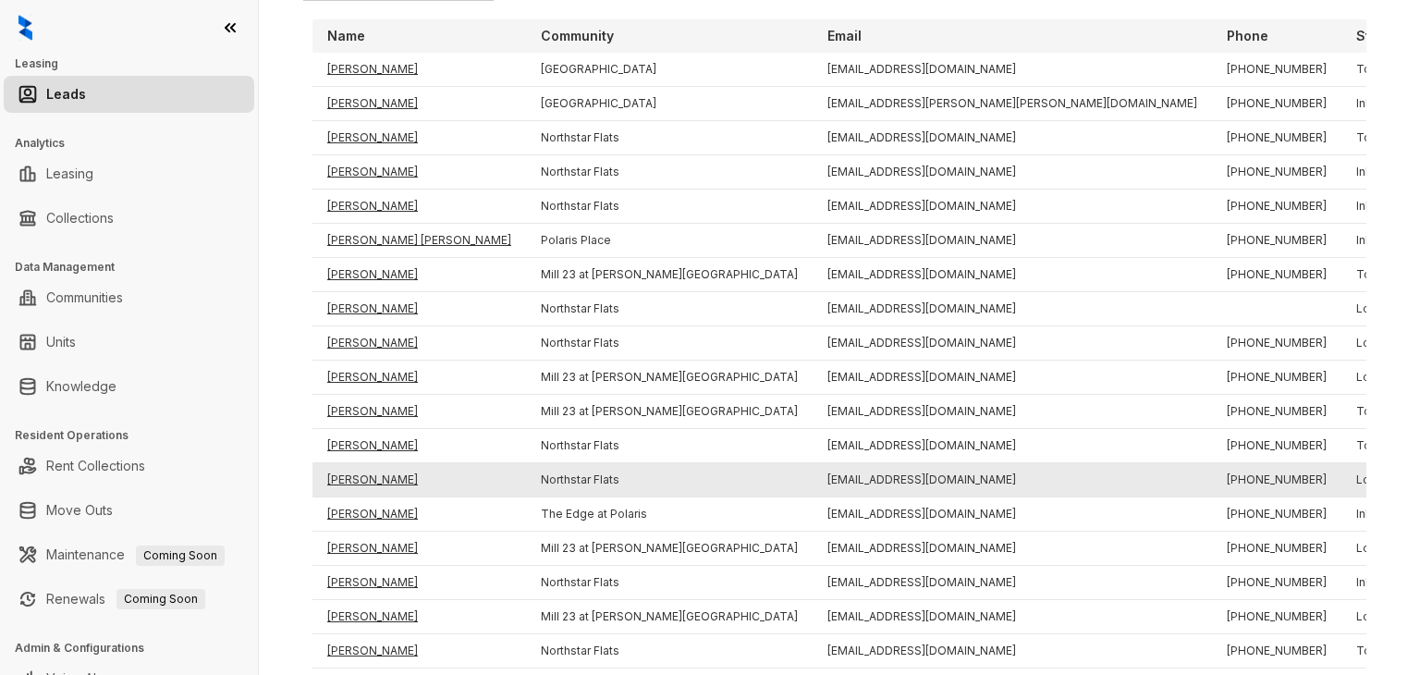
click at [358, 470] on td "[PERSON_NAME]" at bounding box center [420, 480] width 214 height 34
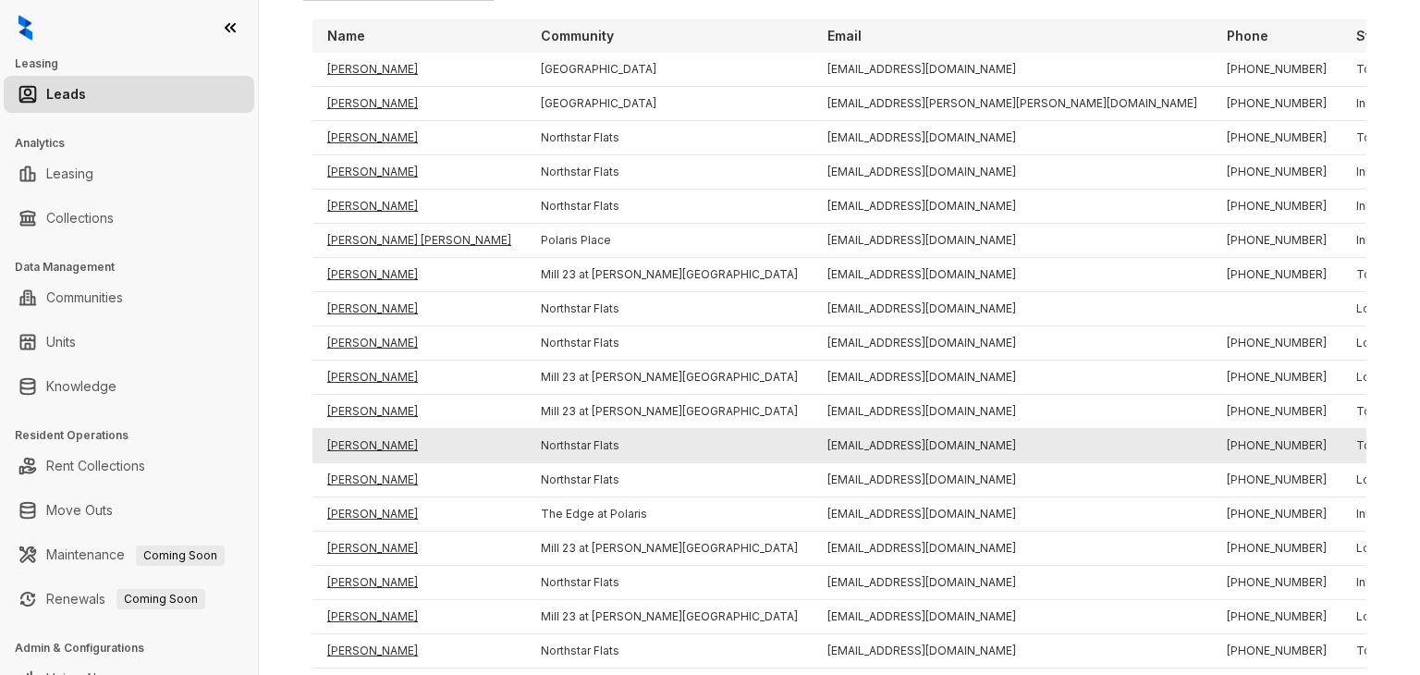
click at [362, 448] on td "[PERSON_NAME]" at bounding box center [420, 446] width 214 height 34
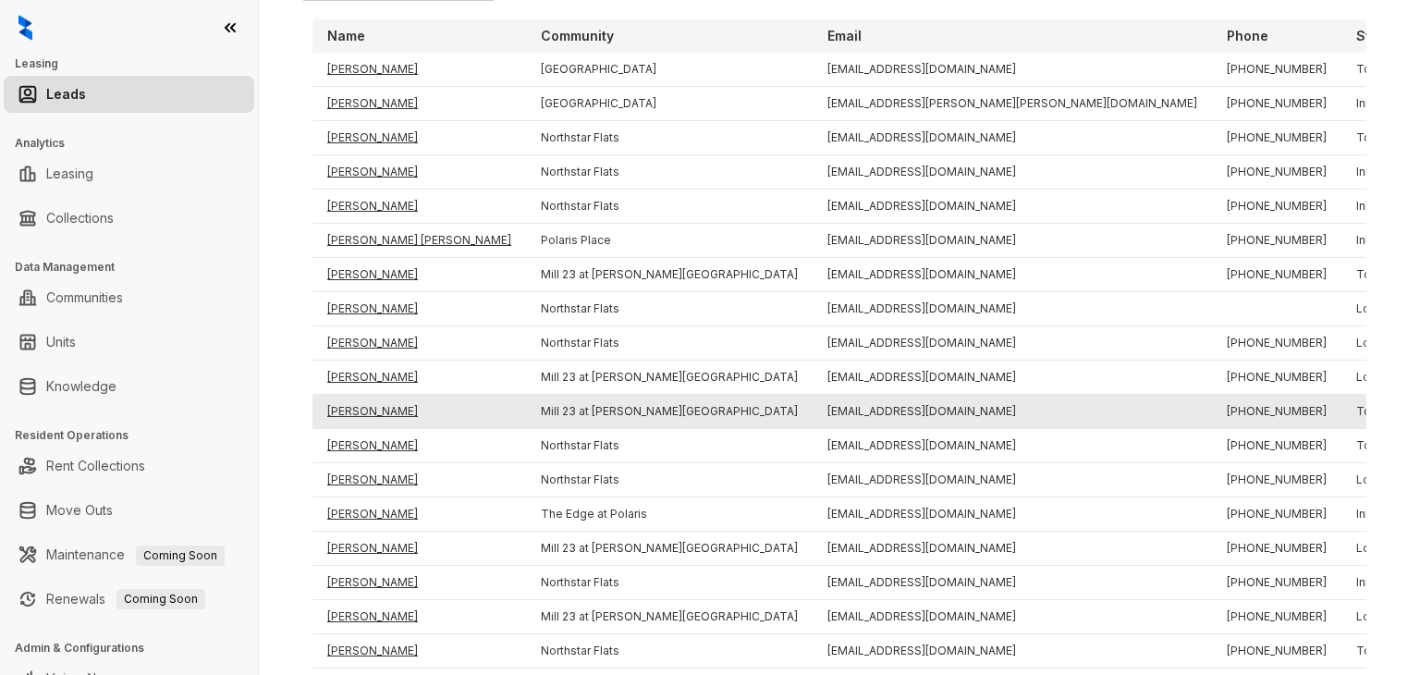
click at [362, 411] on td "[PERSON_NAME]" at bounding box center [420, 412] width 214 height 34
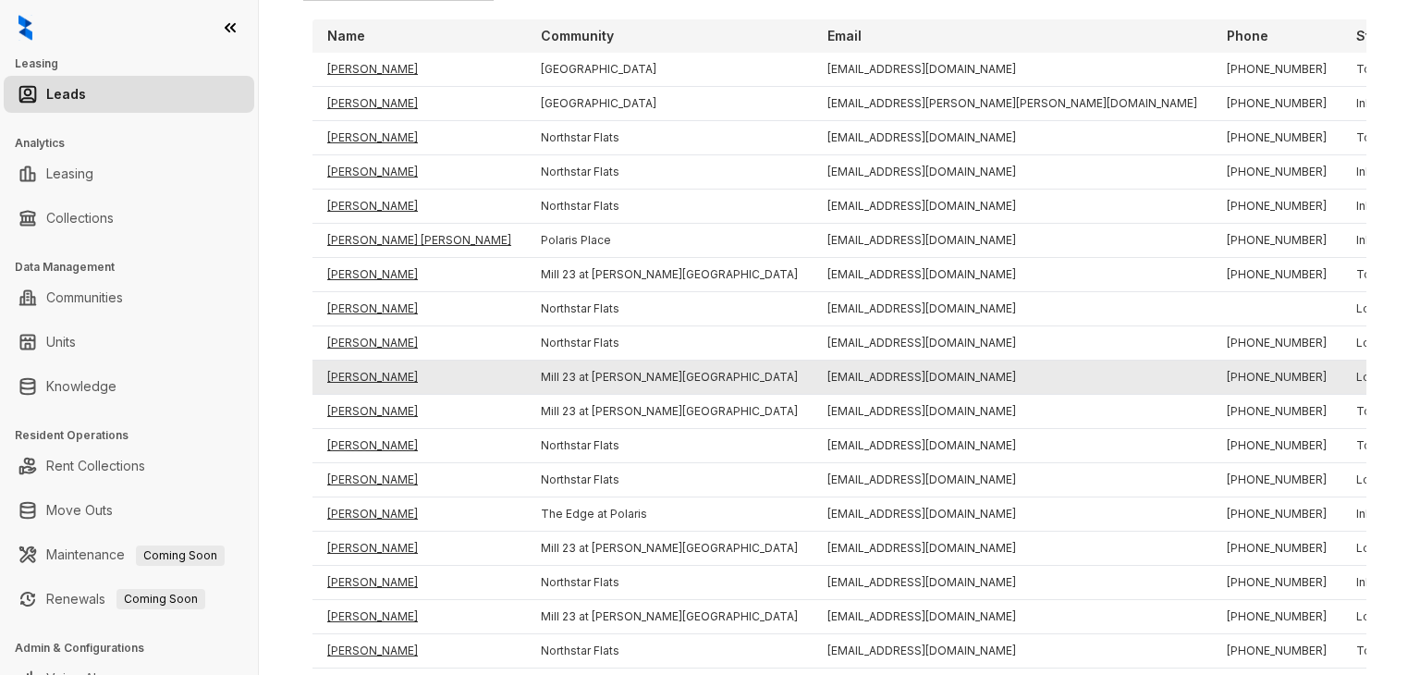
click at [366, 378] on td "[PERSON_NAME]" at bounding box center [420, 378] width 214 height 34
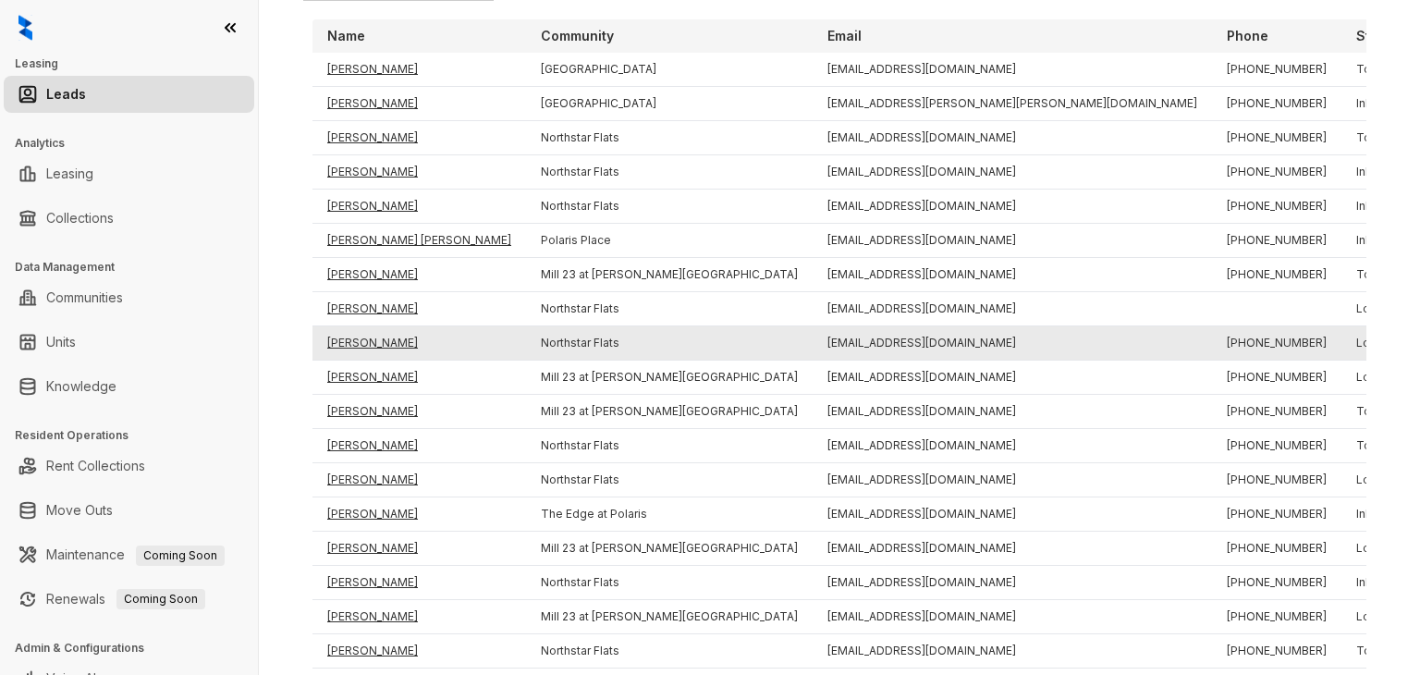
click at [370, 342] on td "[PERSON_NAME]" at bounding box center [420, 343] width 214 height 34
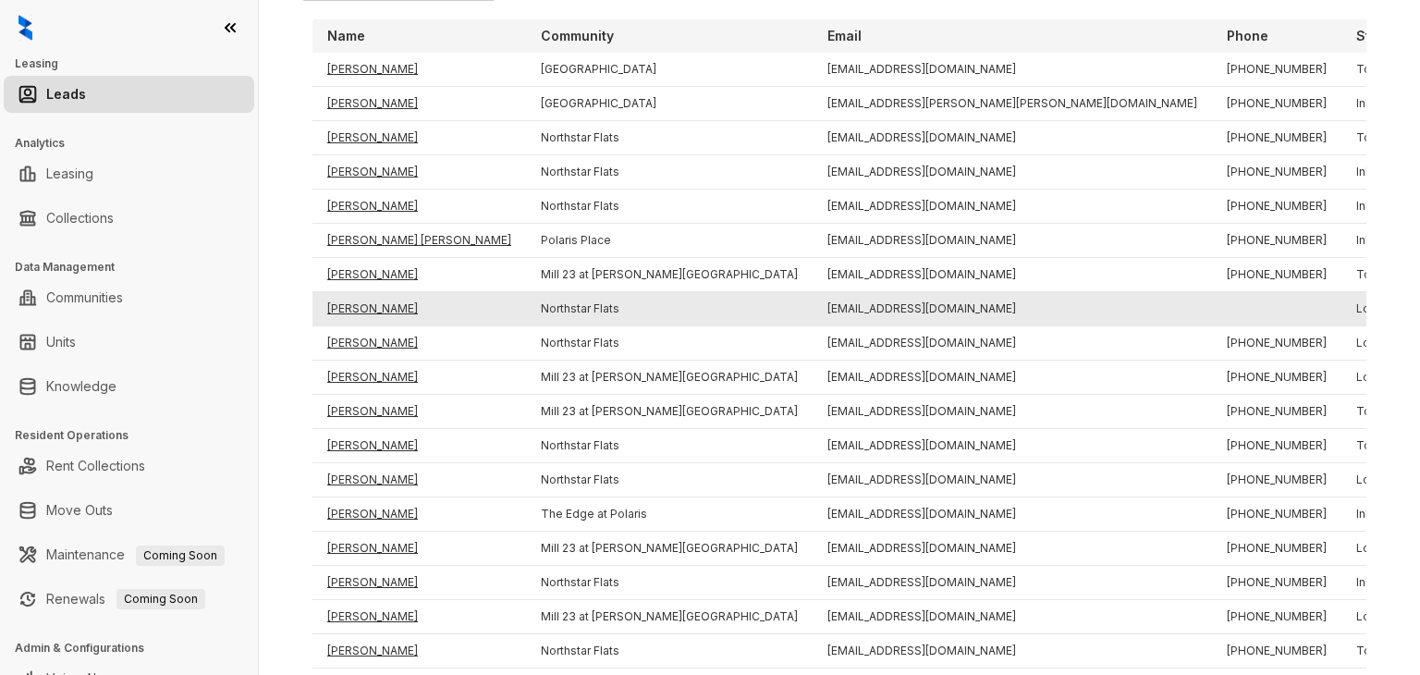
click at [366, 310] on td "[PERSON_NAME]" at bounding box center [420, 309] width 214 height 34
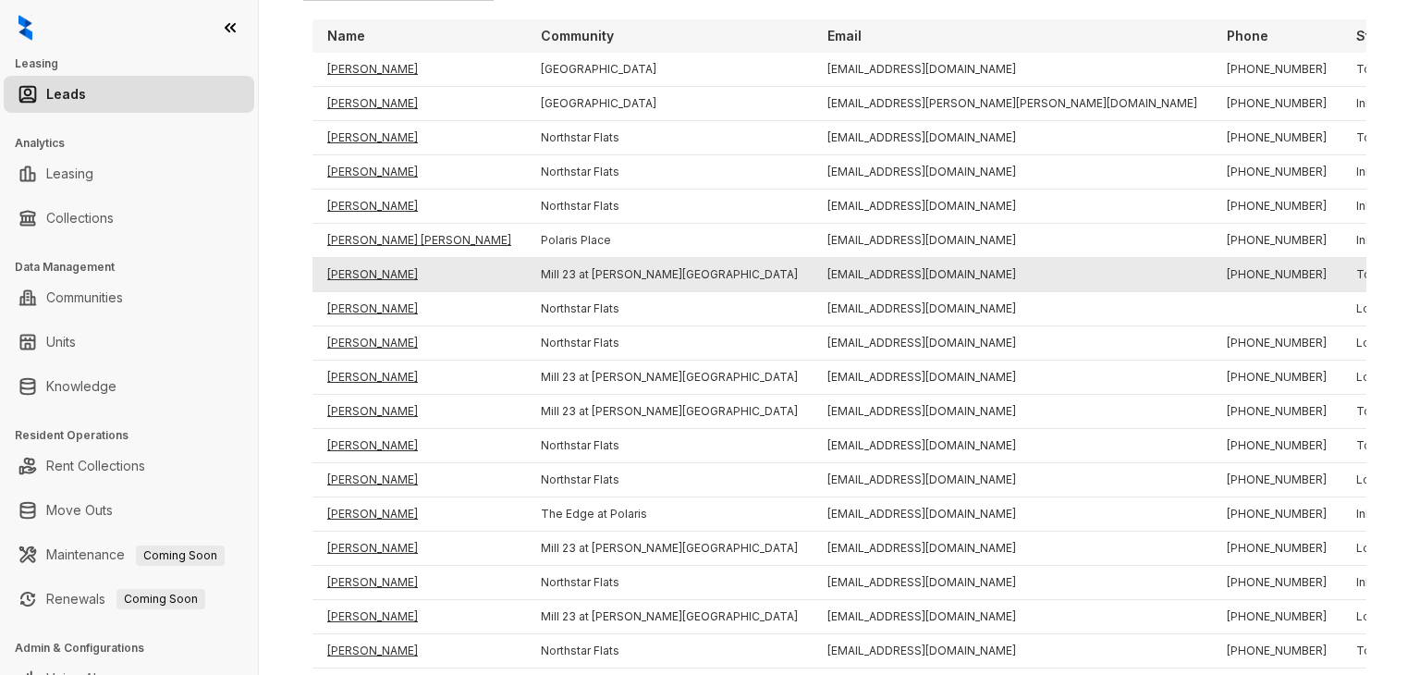
click at [367, 279] on td "[PERSON_NAME]" at bounding box center [420, 275] width 214 height 34
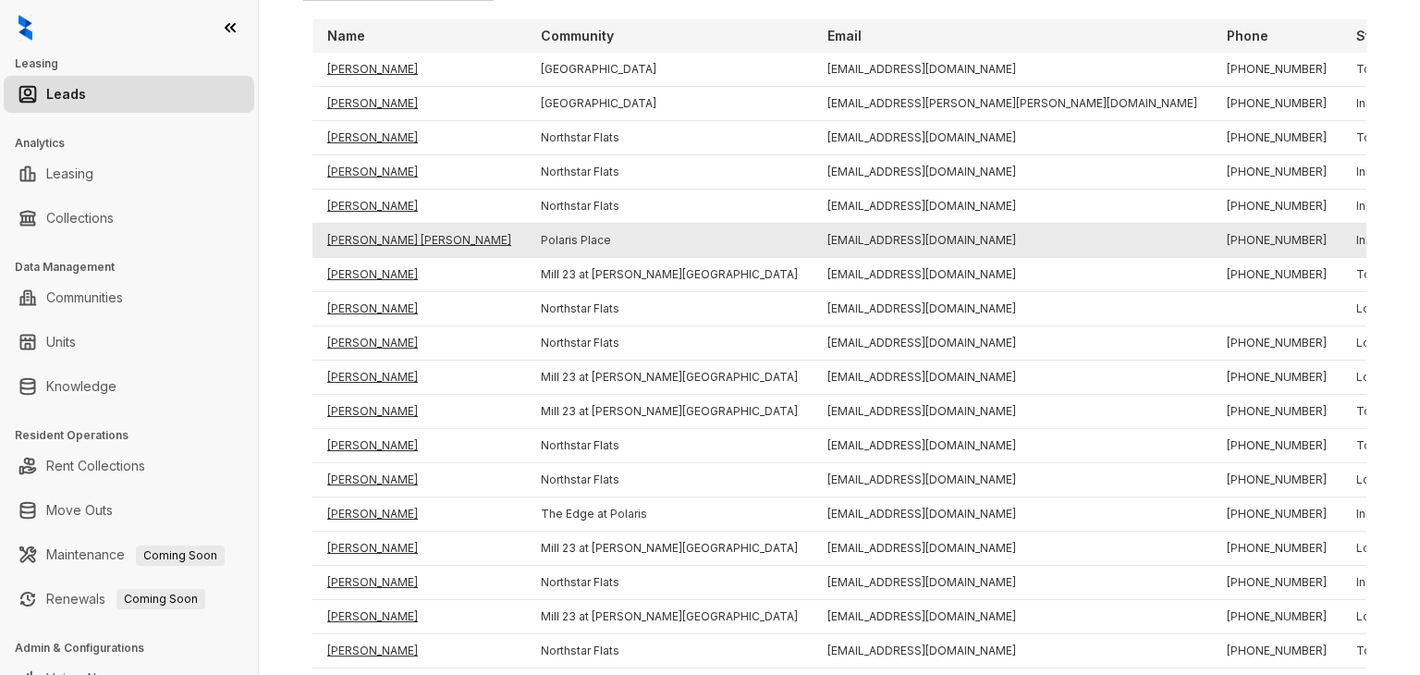
click at [367, 245] on td "[PERSON_NAME] [PERSON_NAME]" at bounding box center [420, 241] width 214 height 34
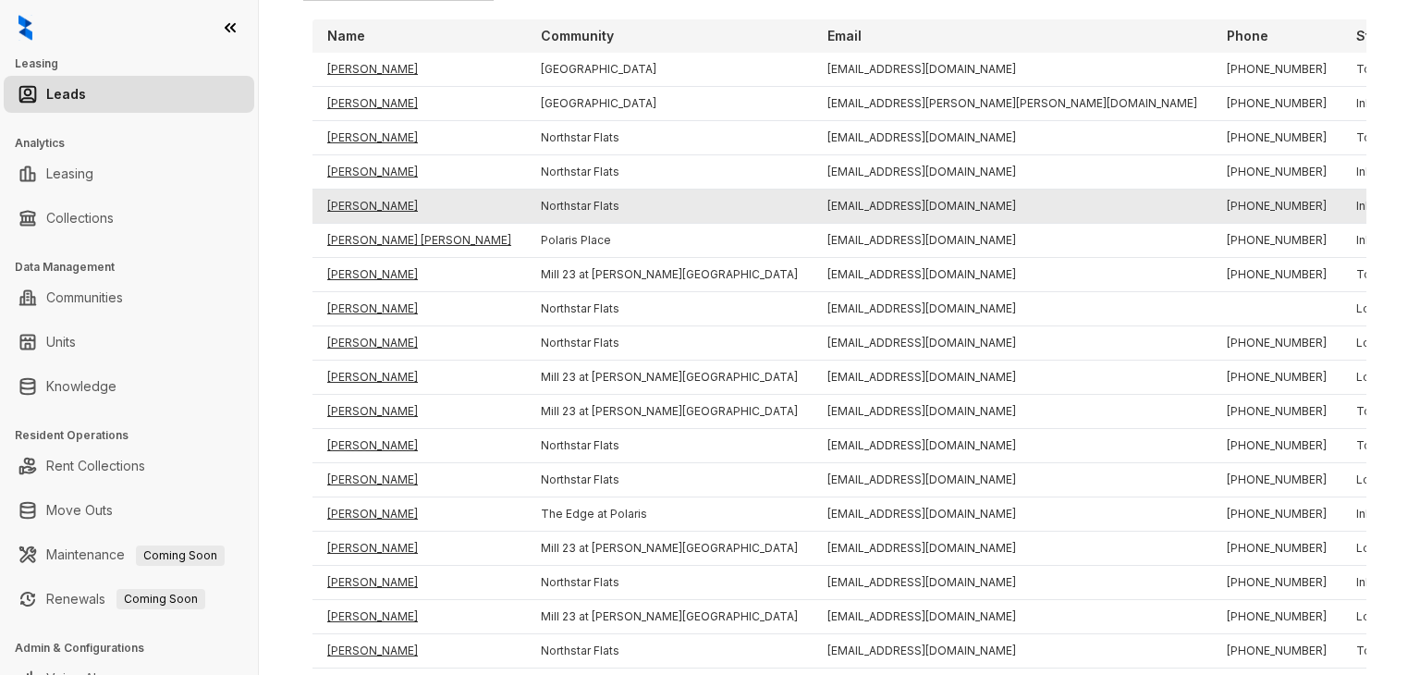
click at [362, 208] on td "[PERSON_NAME]" at bounding box center [420, 207] width 214 height 34
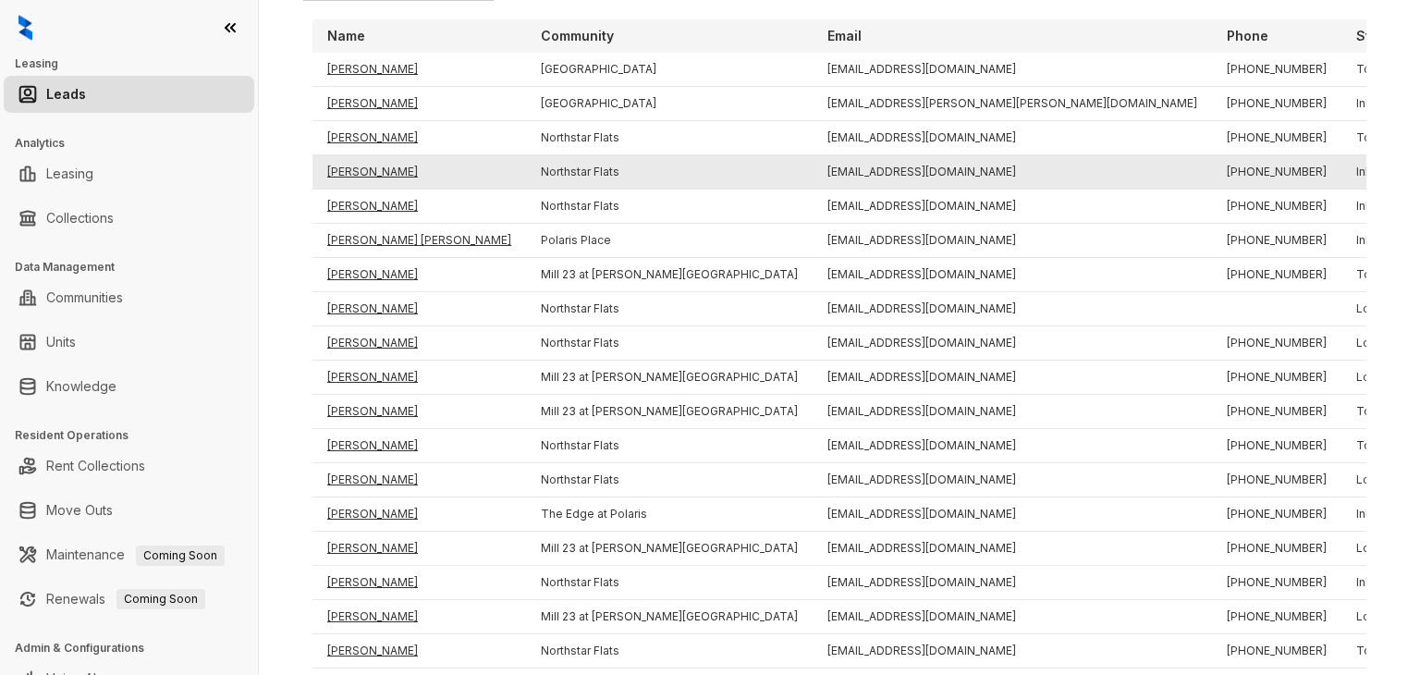
click at [362, 180] on td "[PERSON_NAME]" at bounding box center [420, 172] width 214 height 34
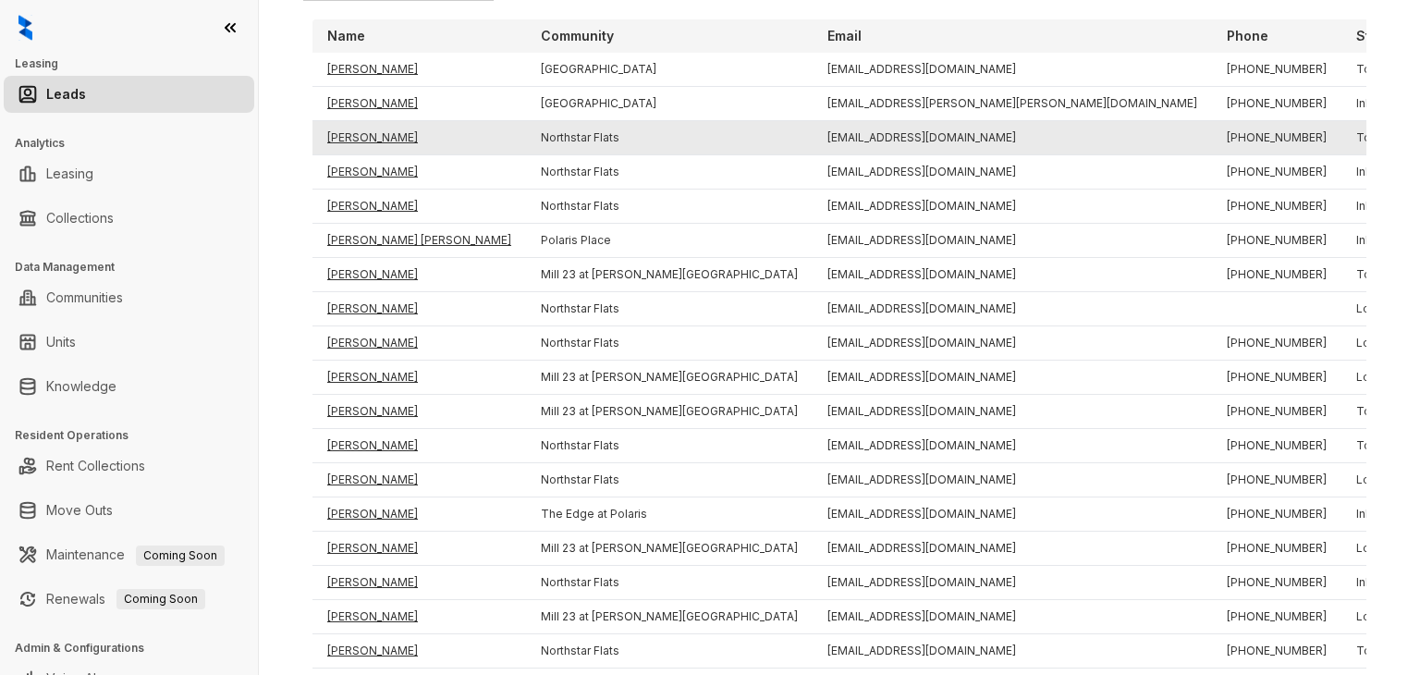
click at [359, 135] on td "[PERSON_NAME]" at bounding box center [420, 138] width 214 height 34
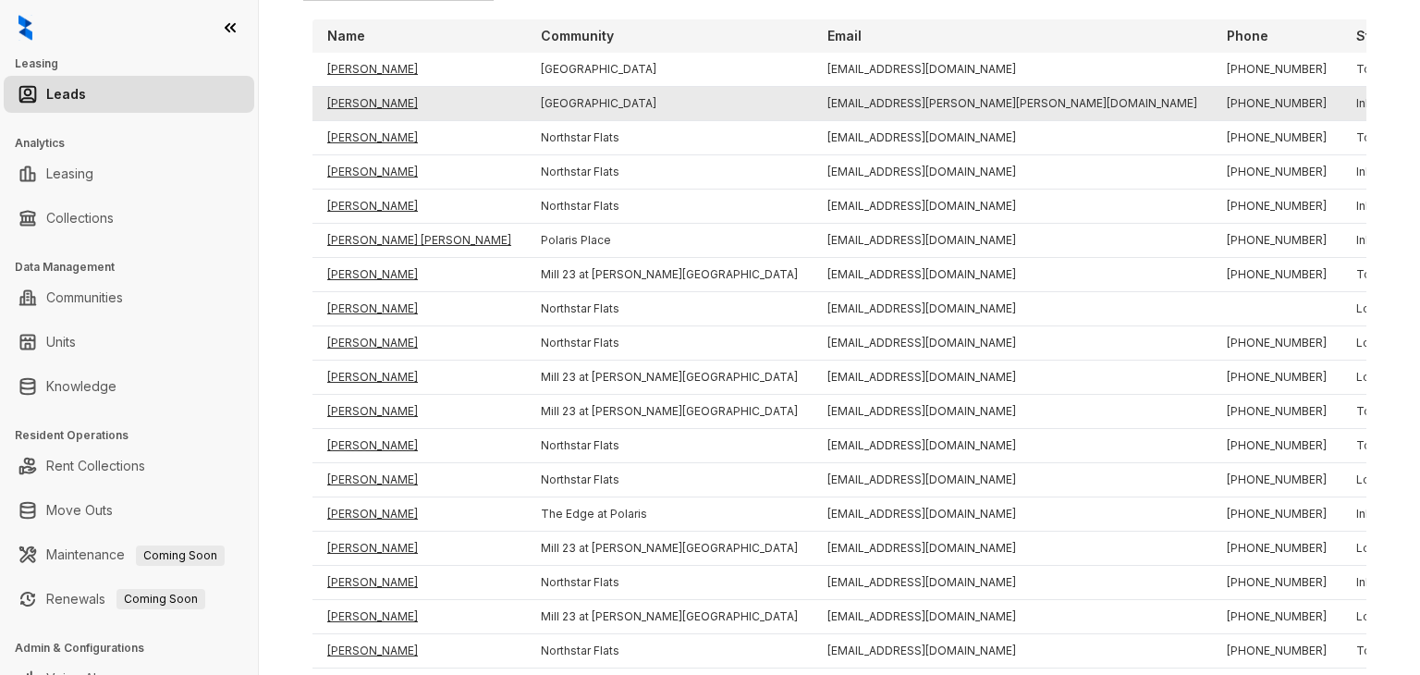
click at [361, 101] on td "[PERSON_NAME]" at bounding box center [420, 104] width 214 height 34
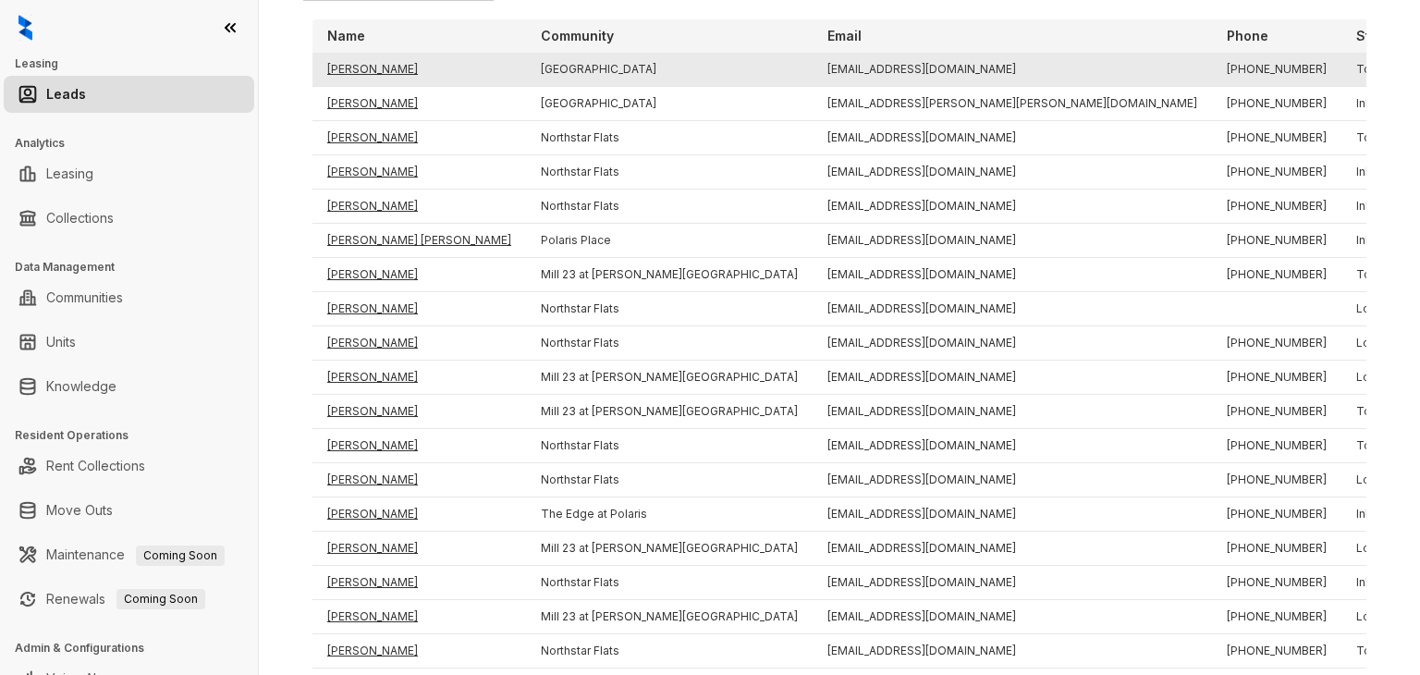
click at [362, 70] on td "[PERSON_NAME]" at bounding box center [420, 70] width 214 height 34
